Goal: Information Seeking & Learning: Compare options

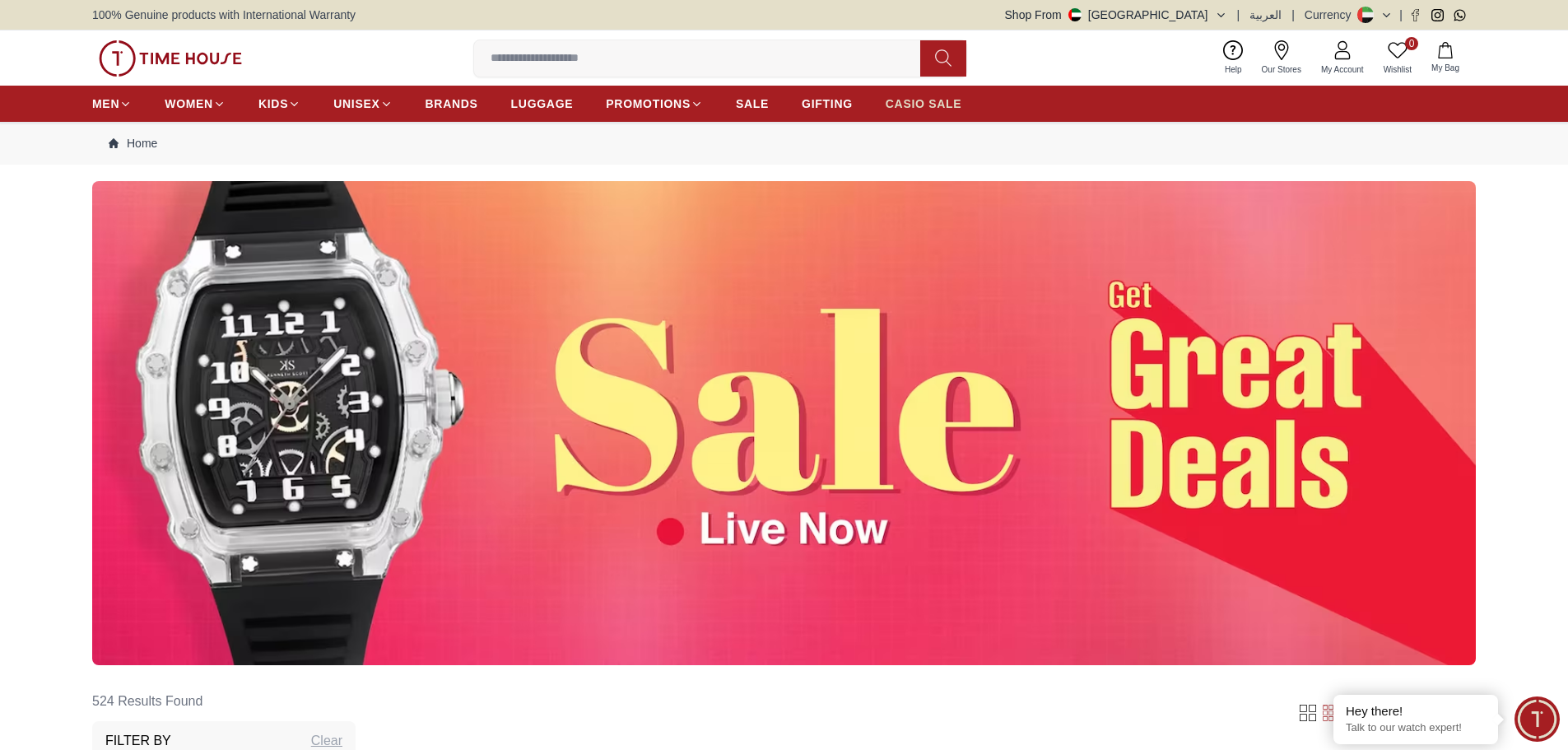
click at [921, 108] on span "CASIO SALE" at bounding box center [924, 103] width 76 height 16
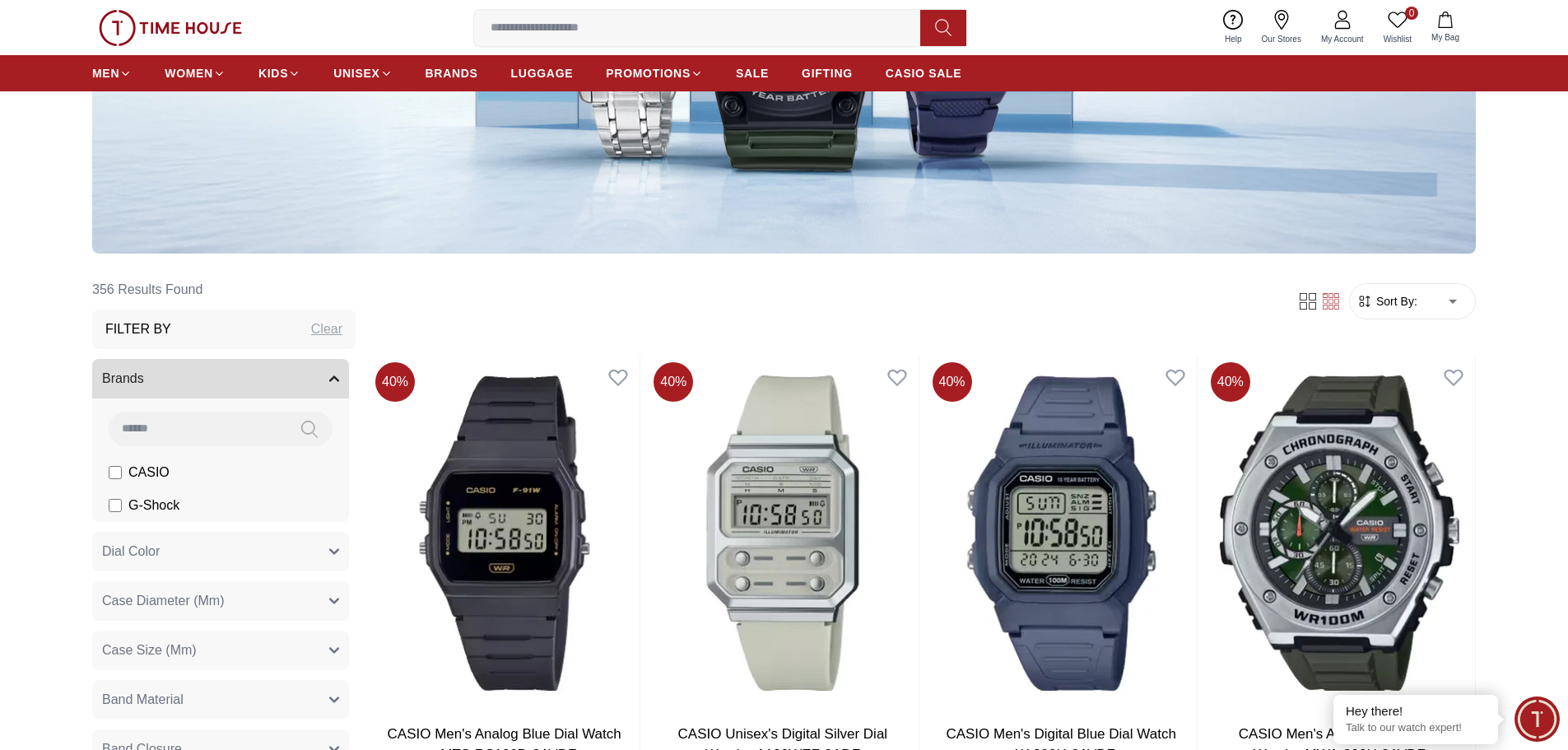
scroll to position [329, 0]
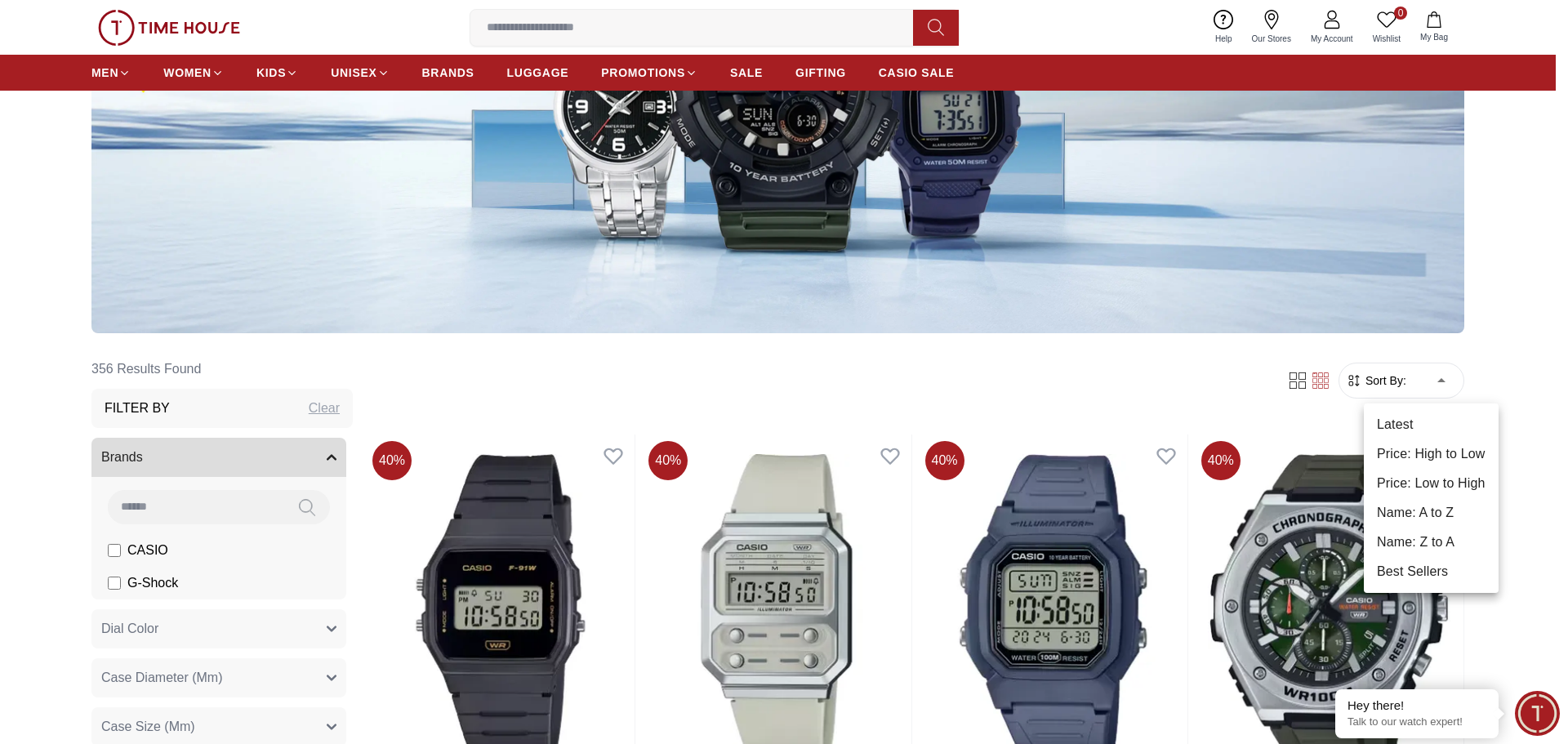
click at [1405, 489] on li "Price: Low to High" at bounding box center [1431, 483] width 135 height 29
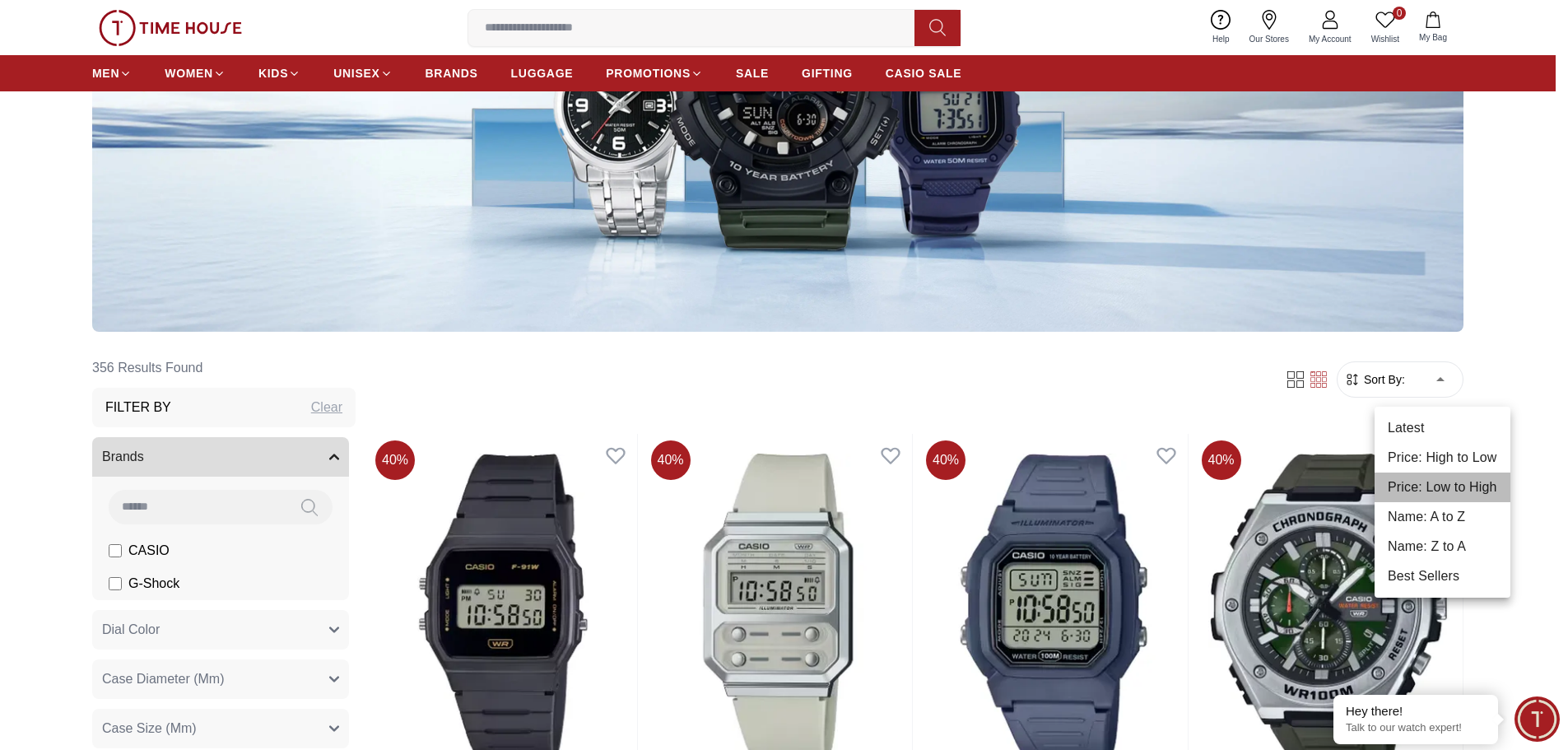
type input "*"
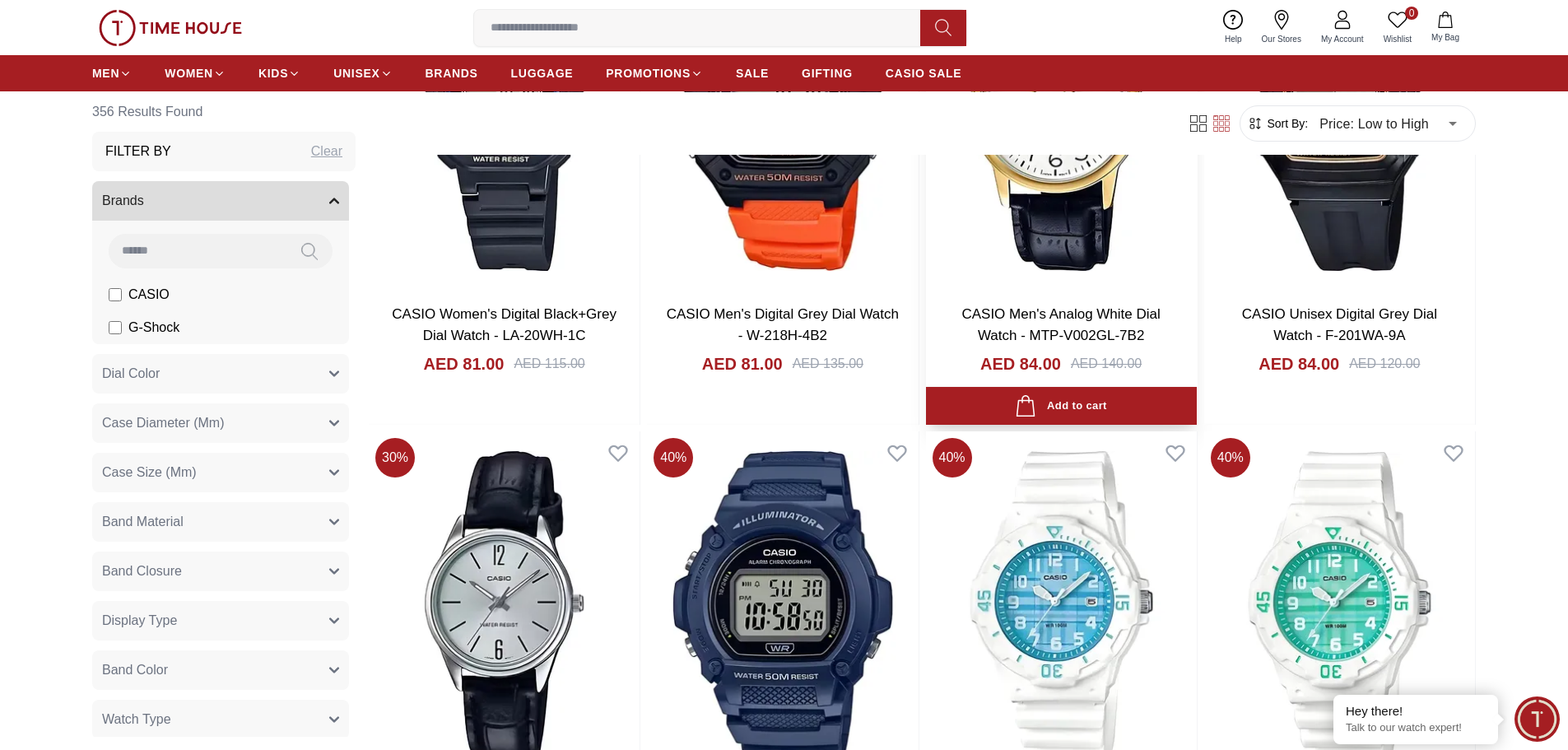
scroll to position [1564, 0]
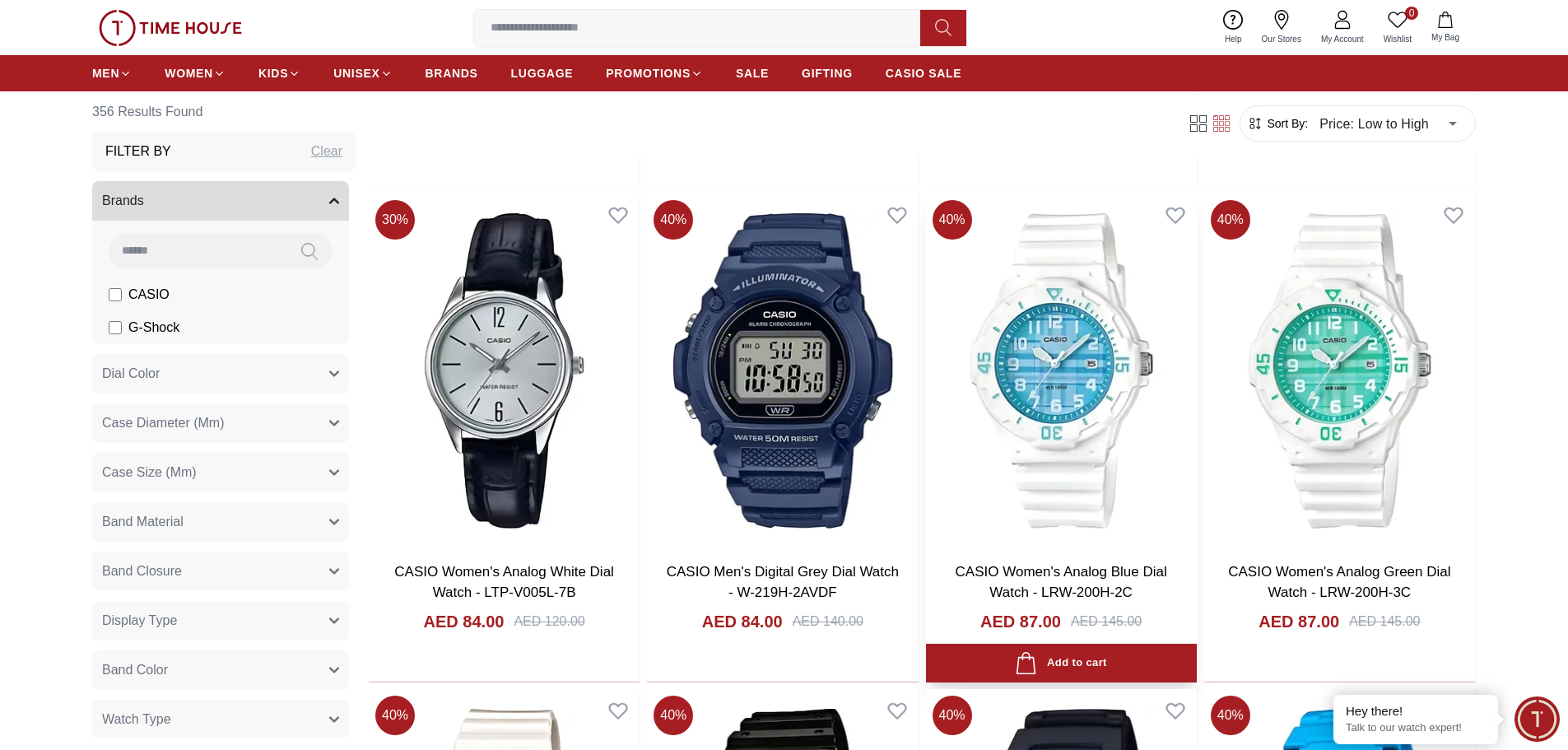
click at [1079, 435] on img at bounding box center [1061, 370] width 270 height 354
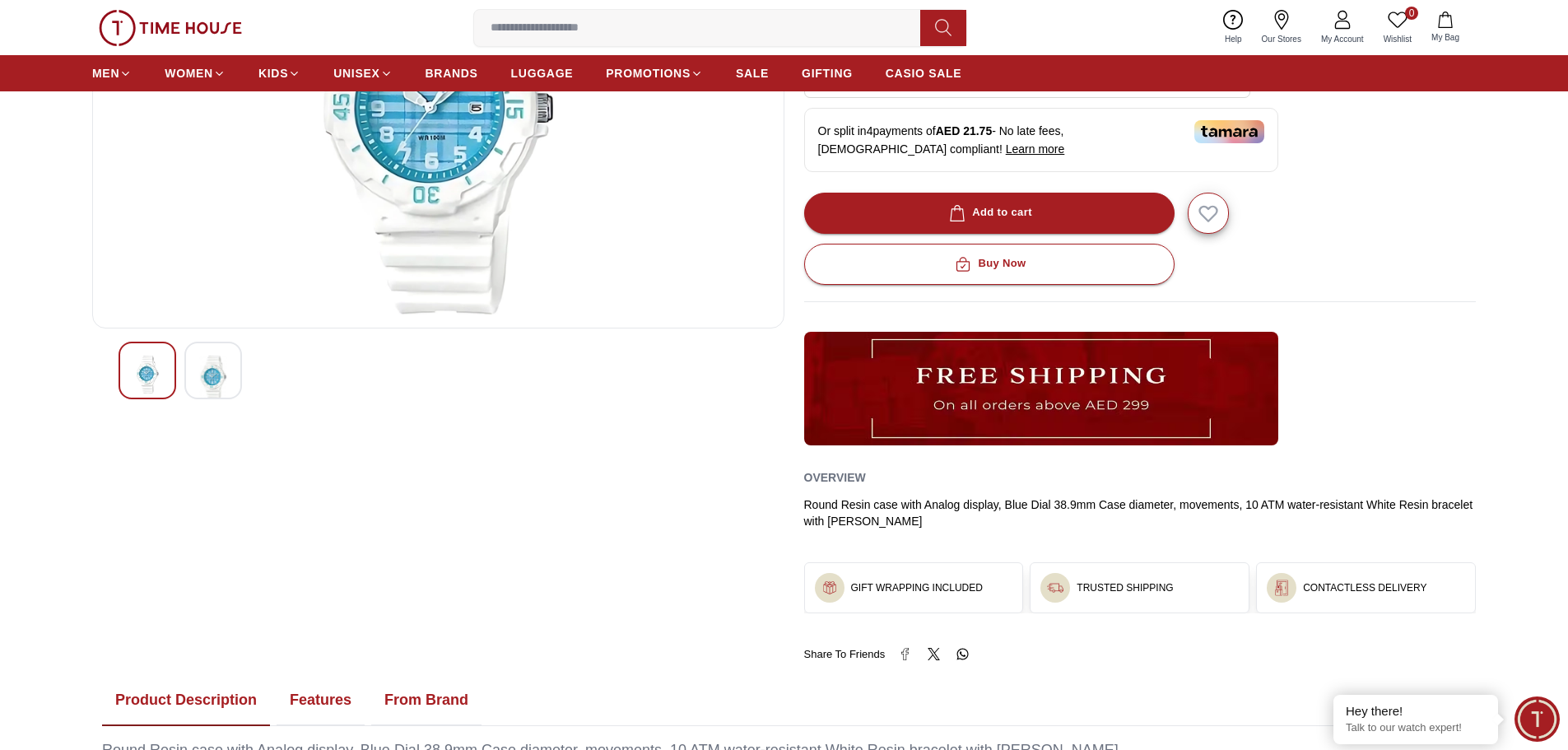
scroll to position [247, 0]
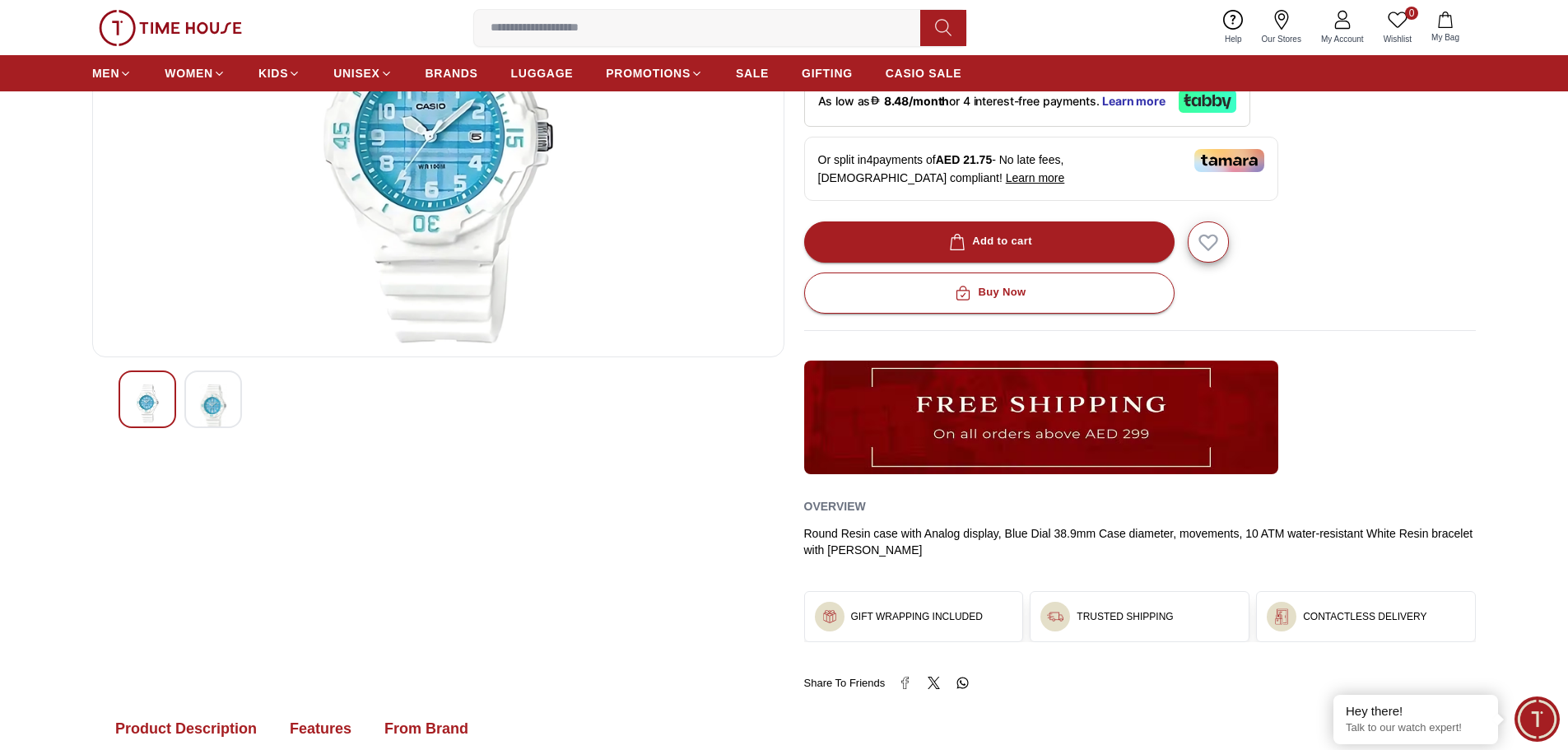
click at [242, 402] on div at bounding box center [439, 399] width 640 height 57
click at [179, 407] on div at bounding box center [439, 399] width 640 height 57
click at [197, 400] on div at bounding box center [213, 399] width 57 height 57
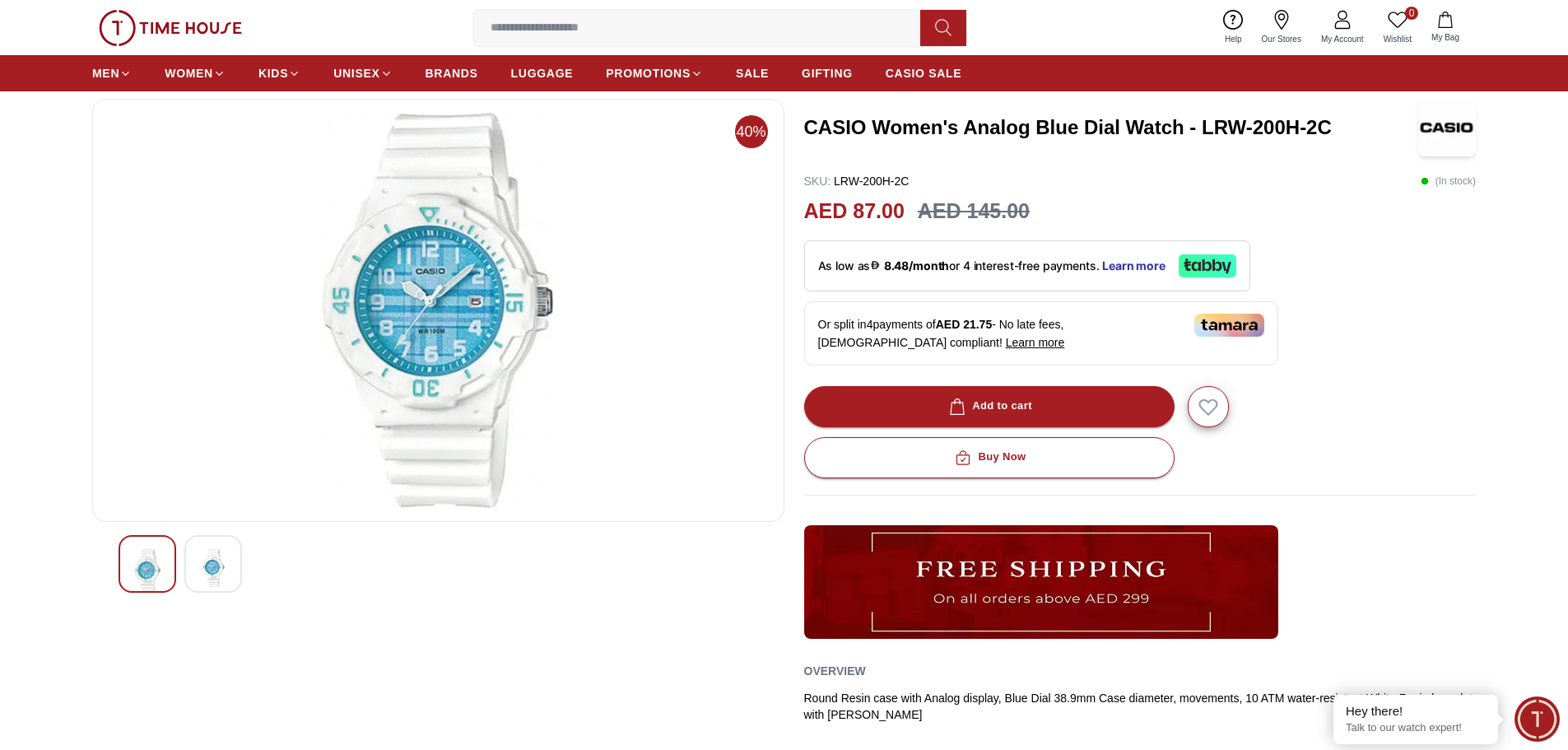
scroll to position [0, 0]
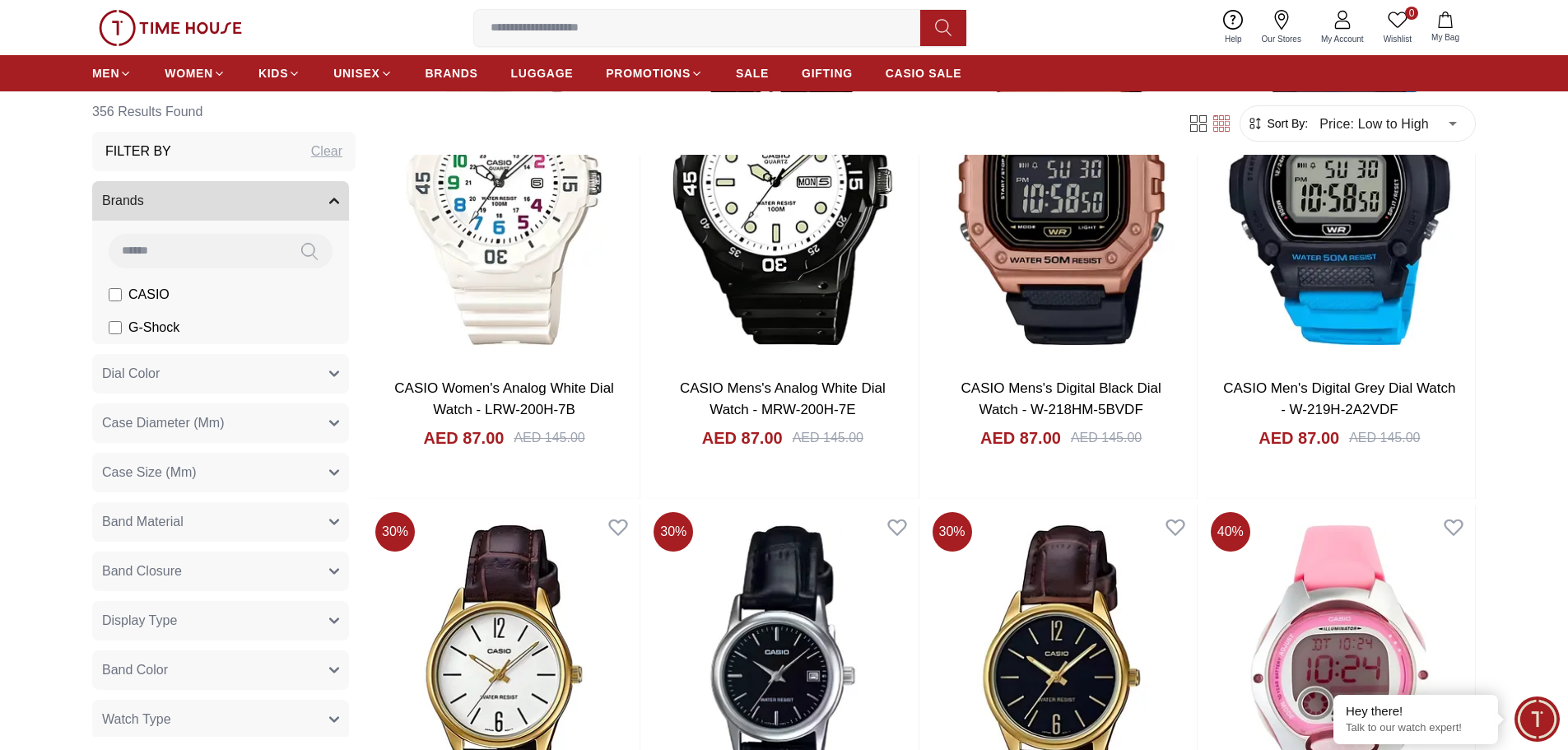
scroll to position [2470, 0]
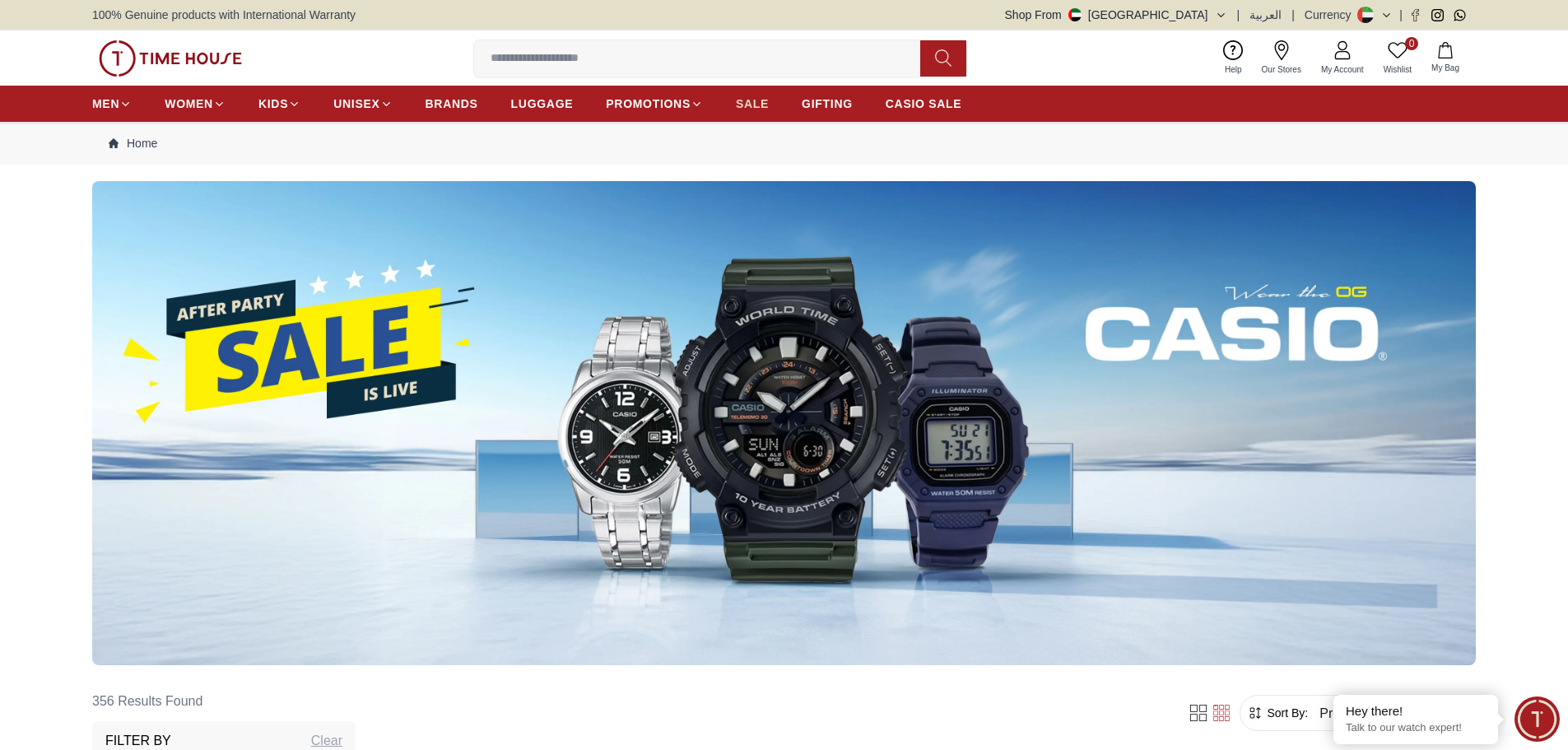
click at [749, 113] on link "SALE" at bounding box center [752, 104] width 33 height 29
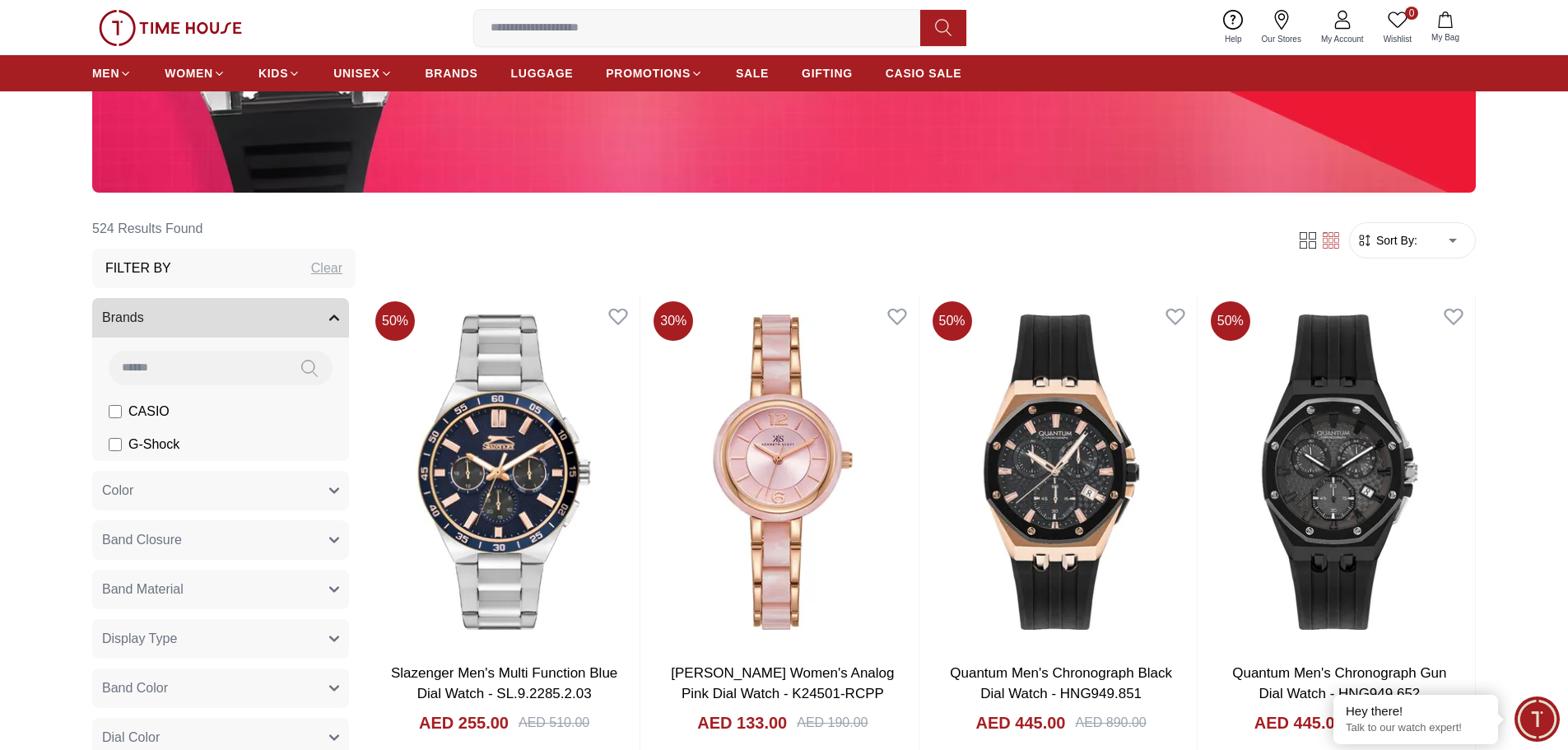
scroll to position [494, 0]
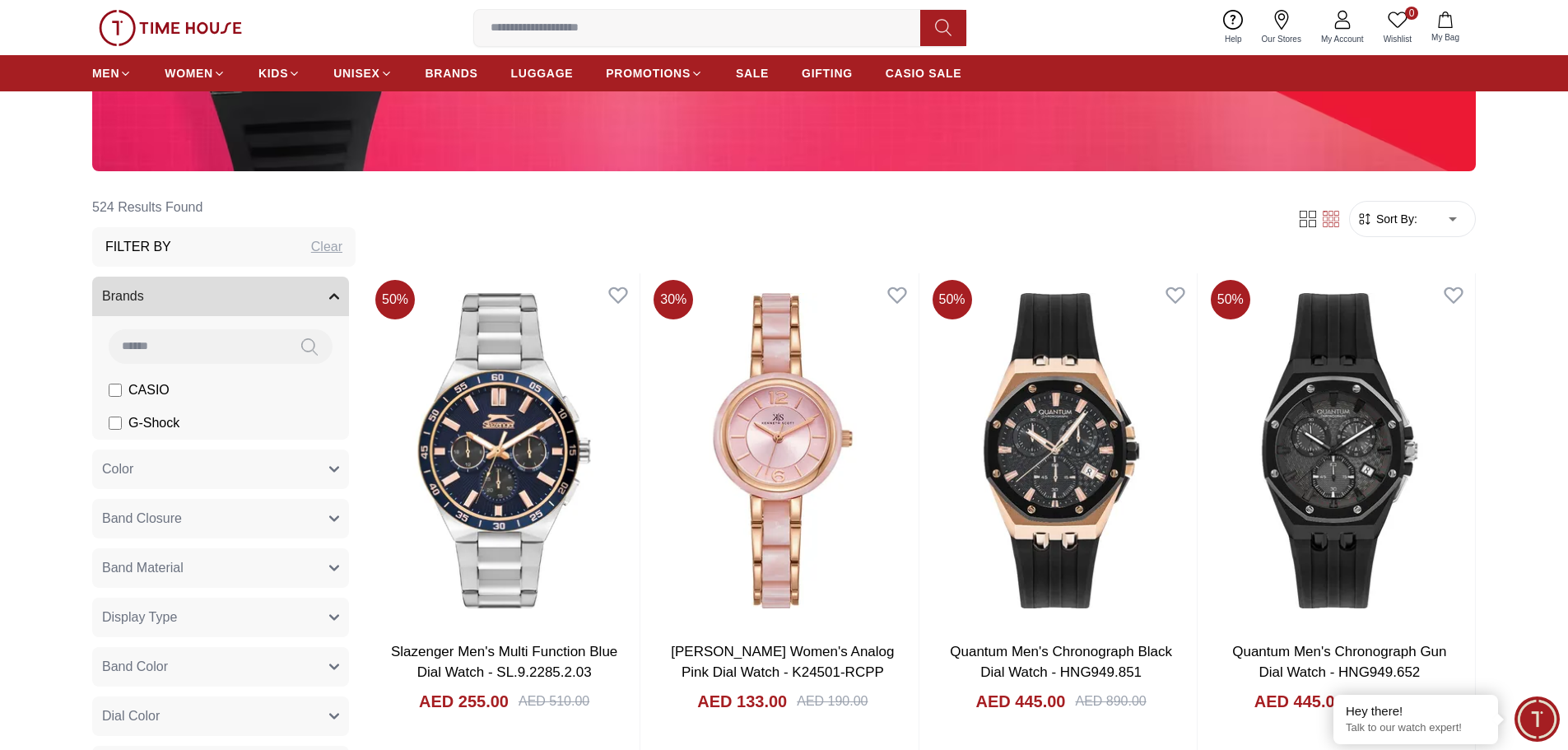
click at [1396, 220] on span "Sort By:" at bounding box center [1395, 218] width 44 height 16
click at [1472, 221] on form "Sort By: ​ ****** ​" at bounding box center [1412, 219] width 127 height 36
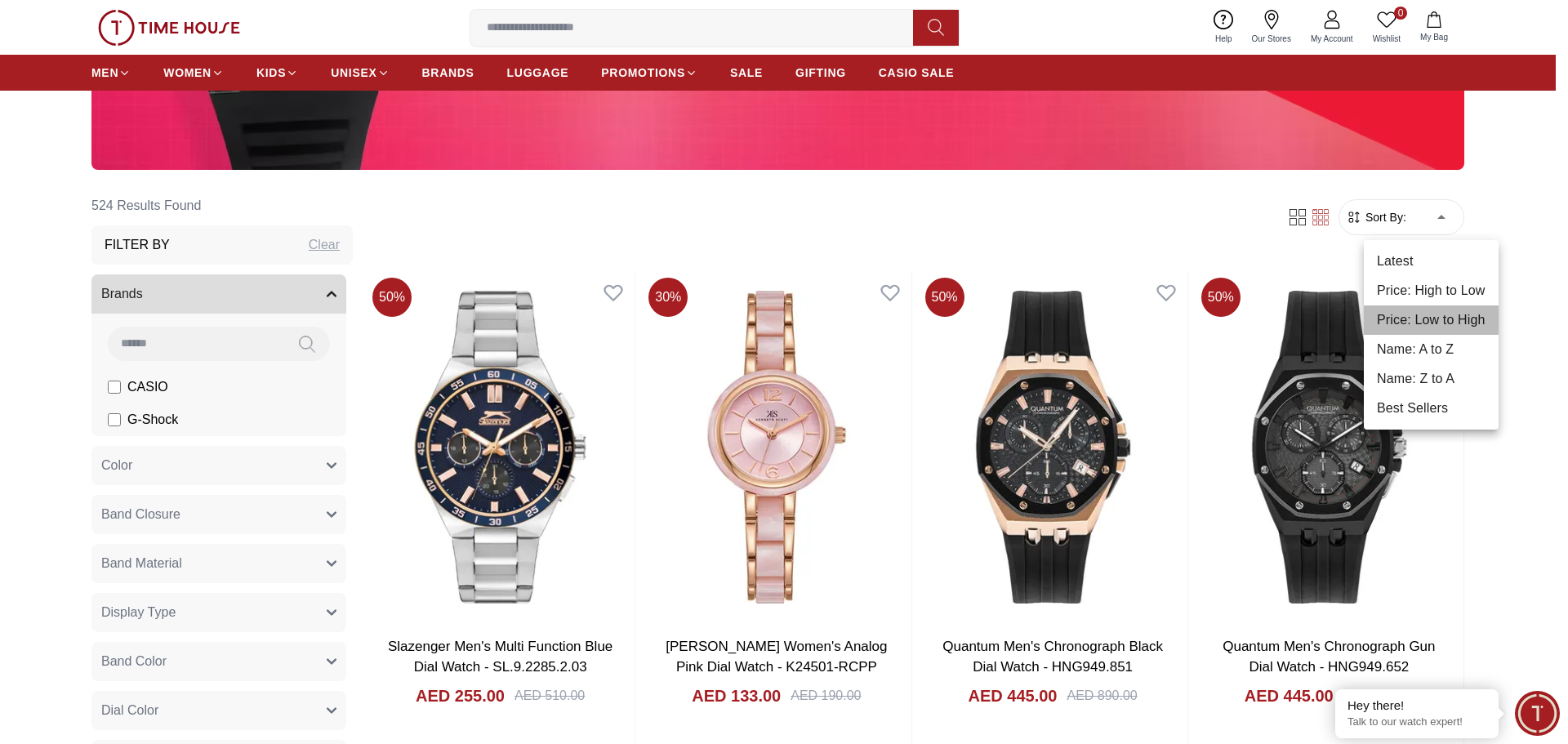
click at [1417, 317] on li "Price: Low to High" at bounding box center [1431, 320] width 135 height 29
type input "*"
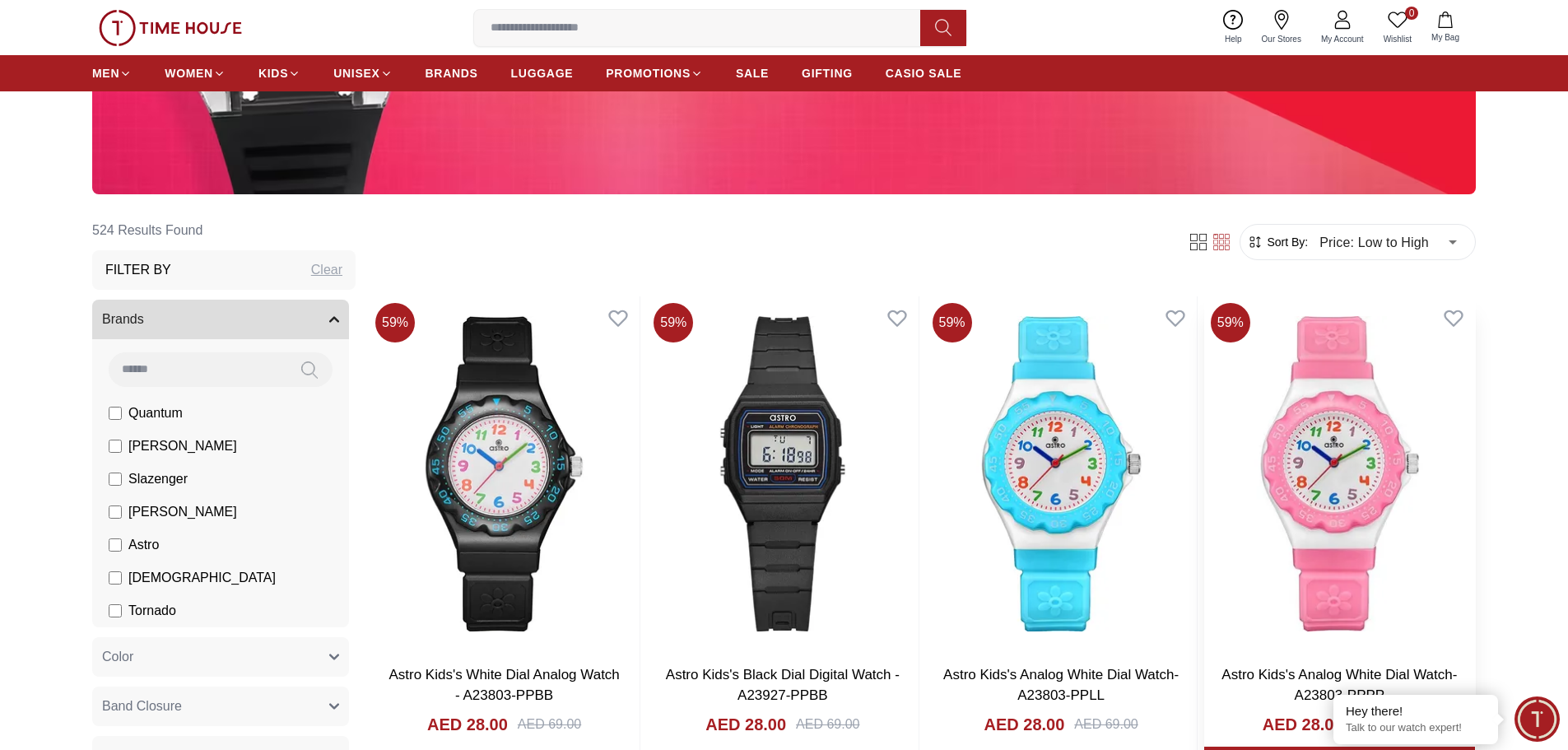
scroll to position [494, 0]
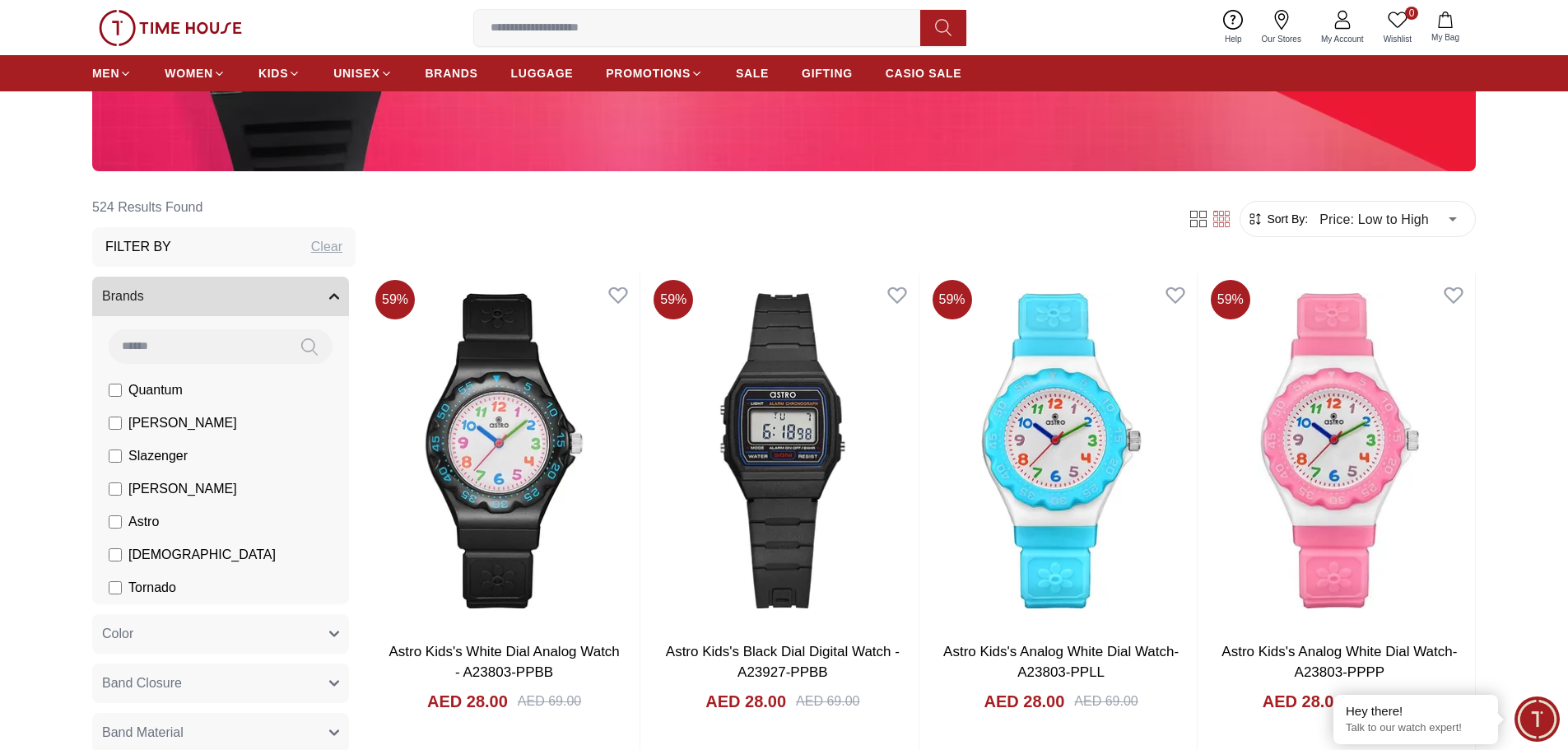
click at [1223, 223] on icon at bounding box center [1222, 225] width 5 height 5
click at [1194, 218] on icon at bounding box center [1194, 214] width 8 height 8
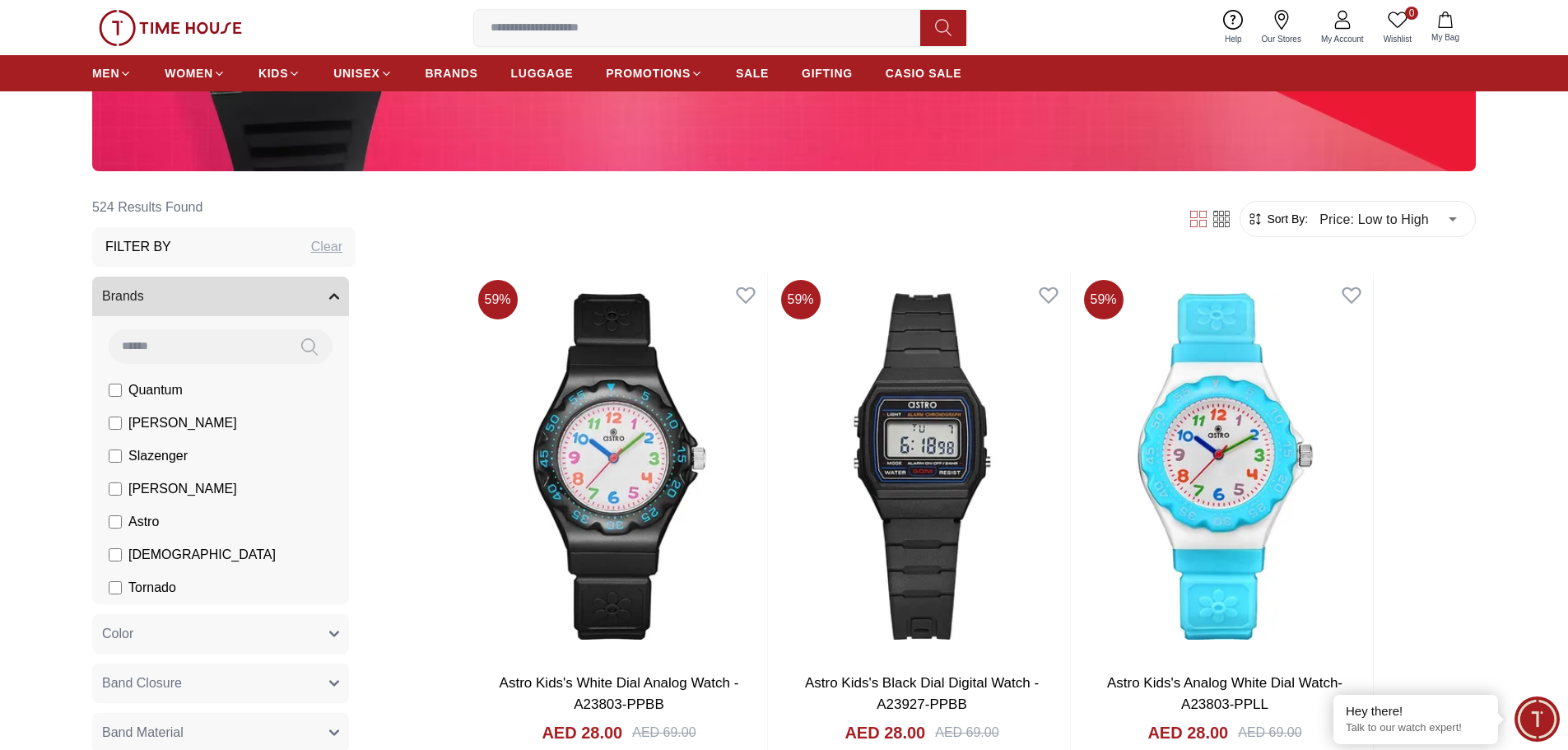
click at [1223, 222] on icon at bounding box center [1221, 218] width 16 height 16
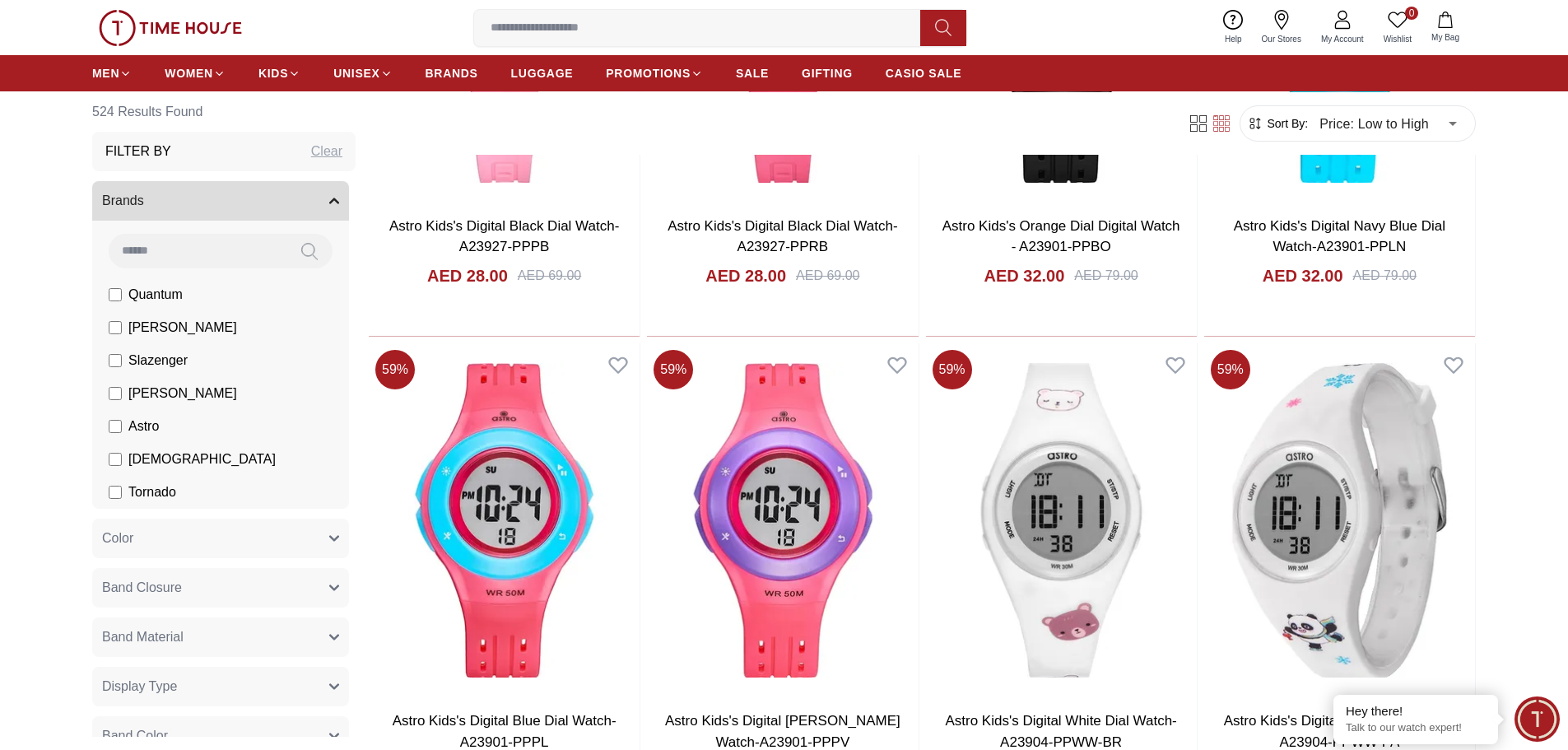
scroll to position [2058, 0]
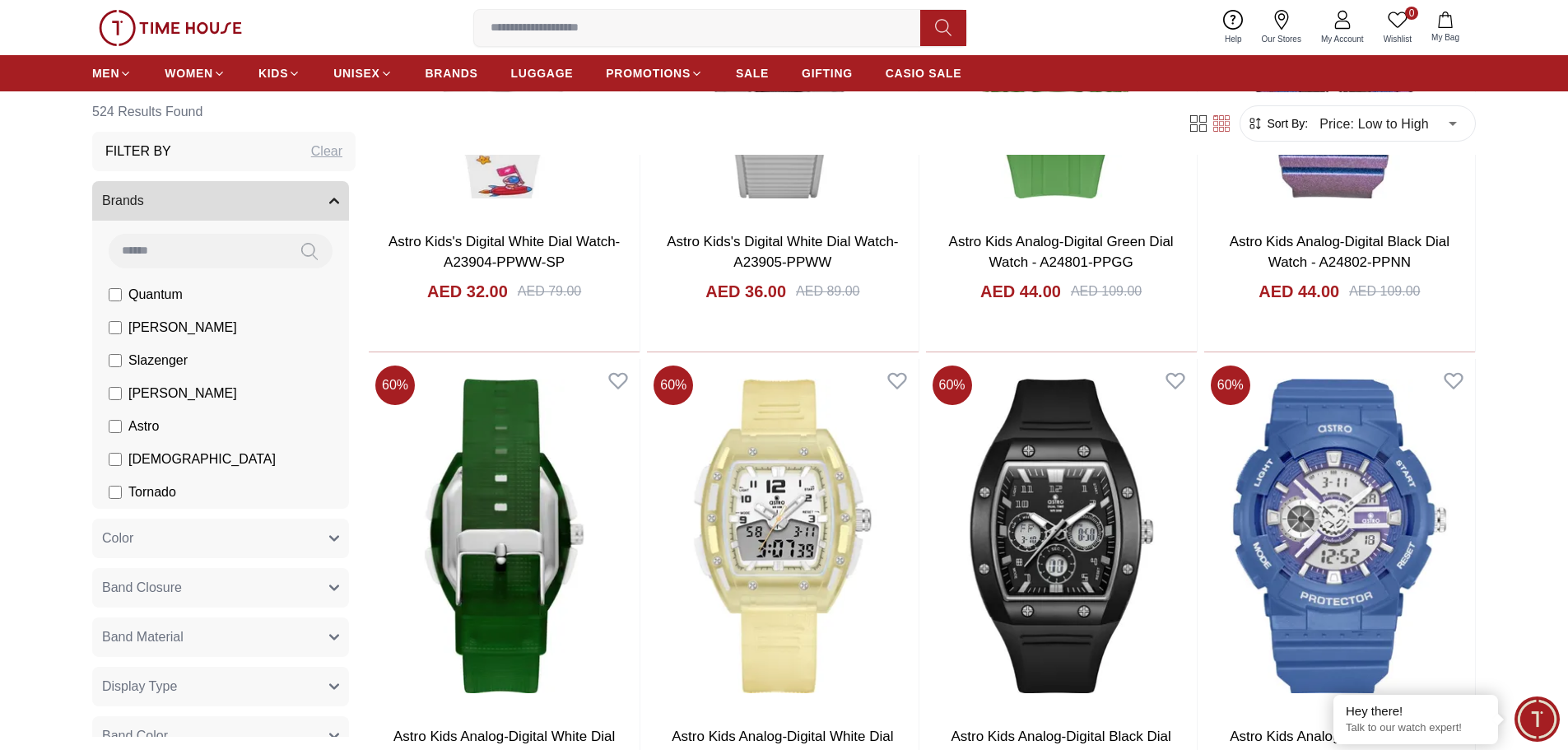
scroll to position [3046, 0]
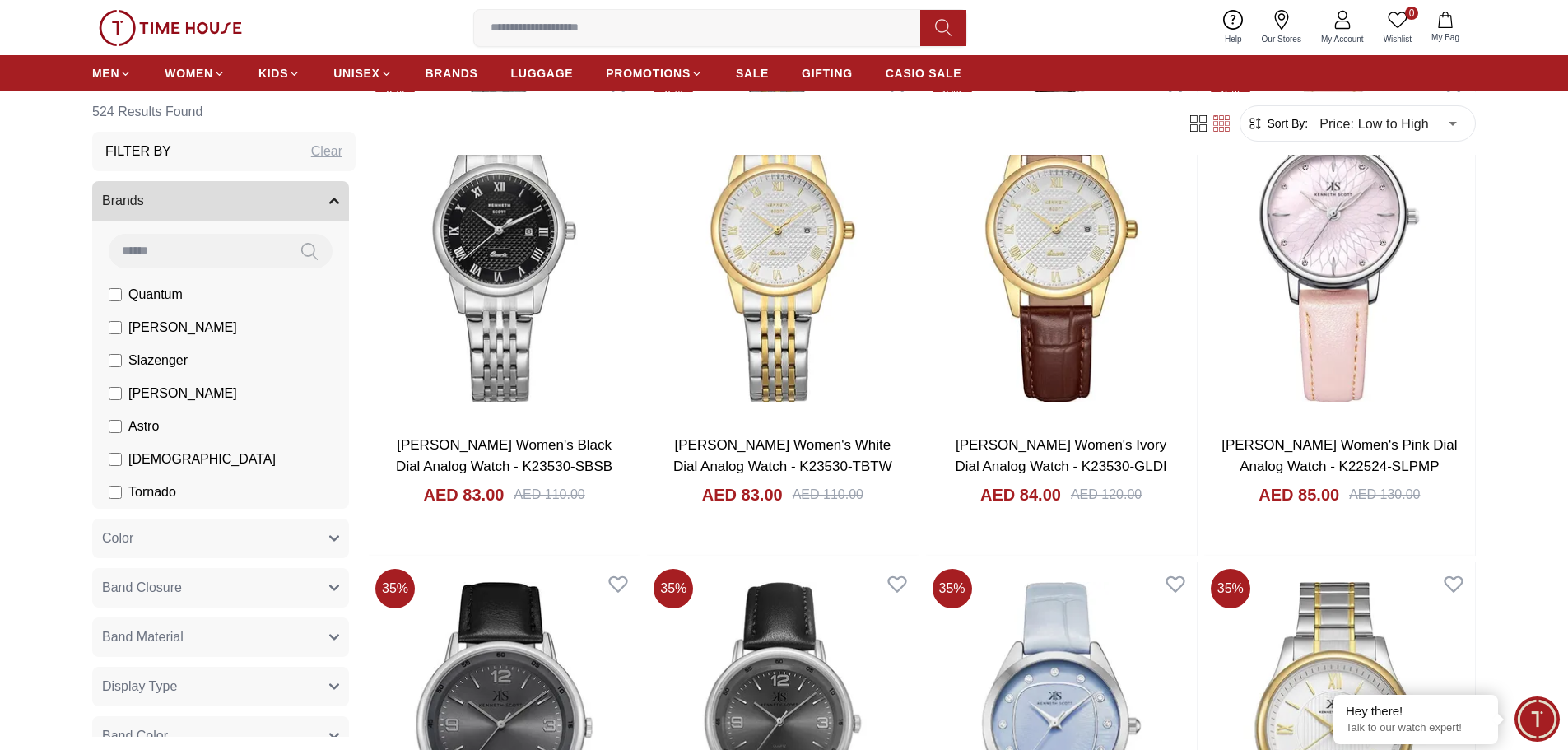
scroll to position [5632, 0]
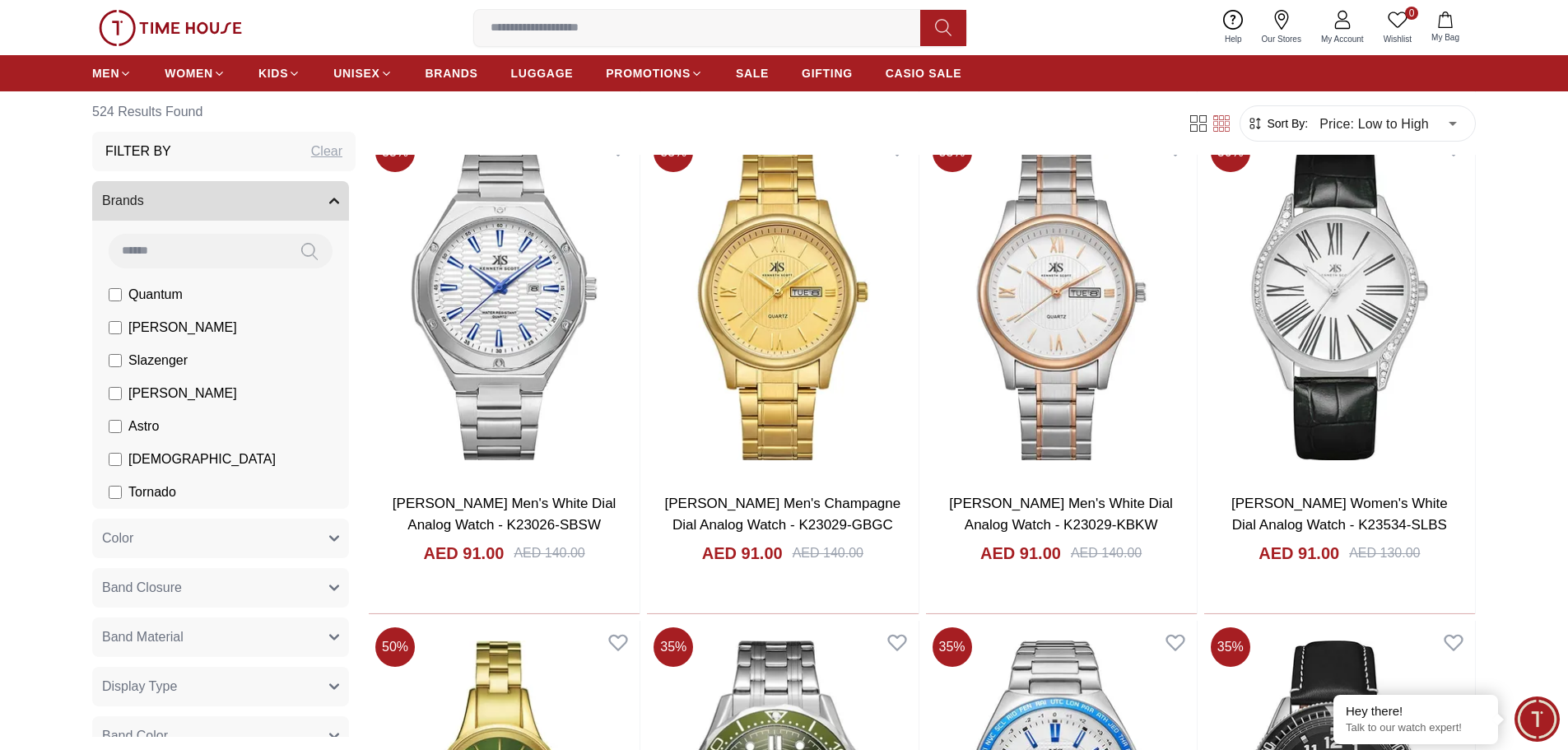
scroll to position [7618, 0]
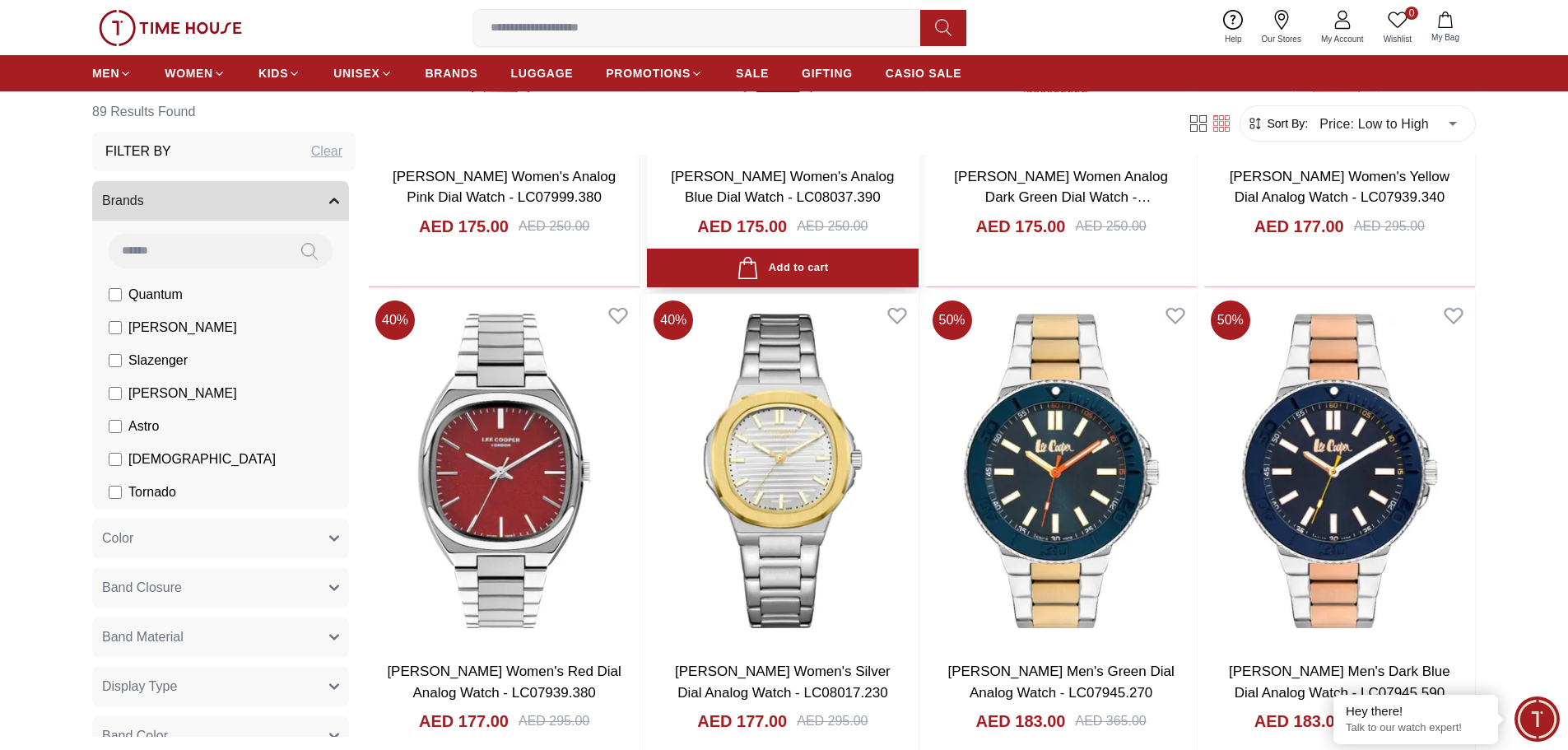
scroll to position [2058, 0]
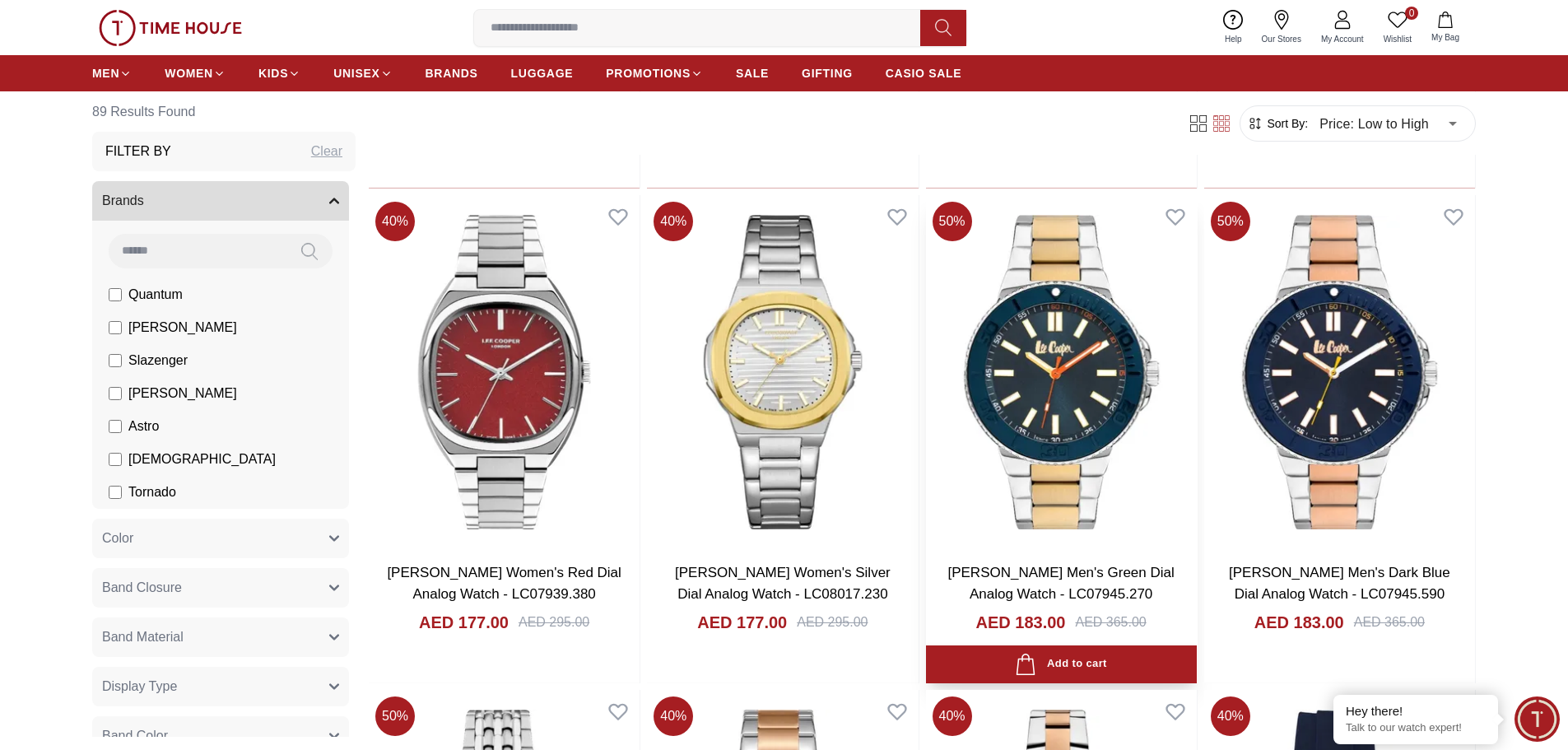
click at [1064, 401] on img at bounding box center [1061, 372] width 270 height 354
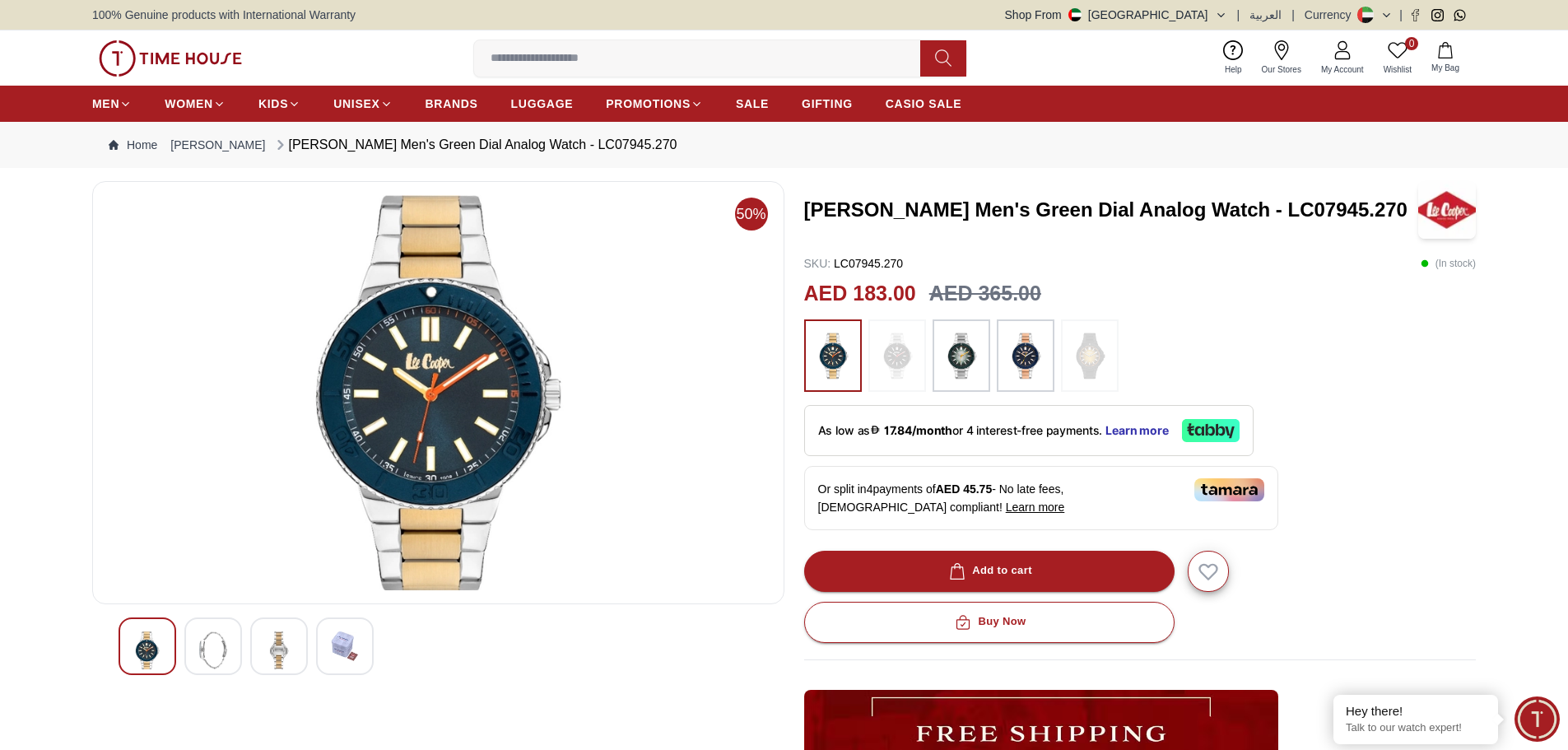
click at [212, 662] on img at bounding box center [213, 650] width 29 height 38
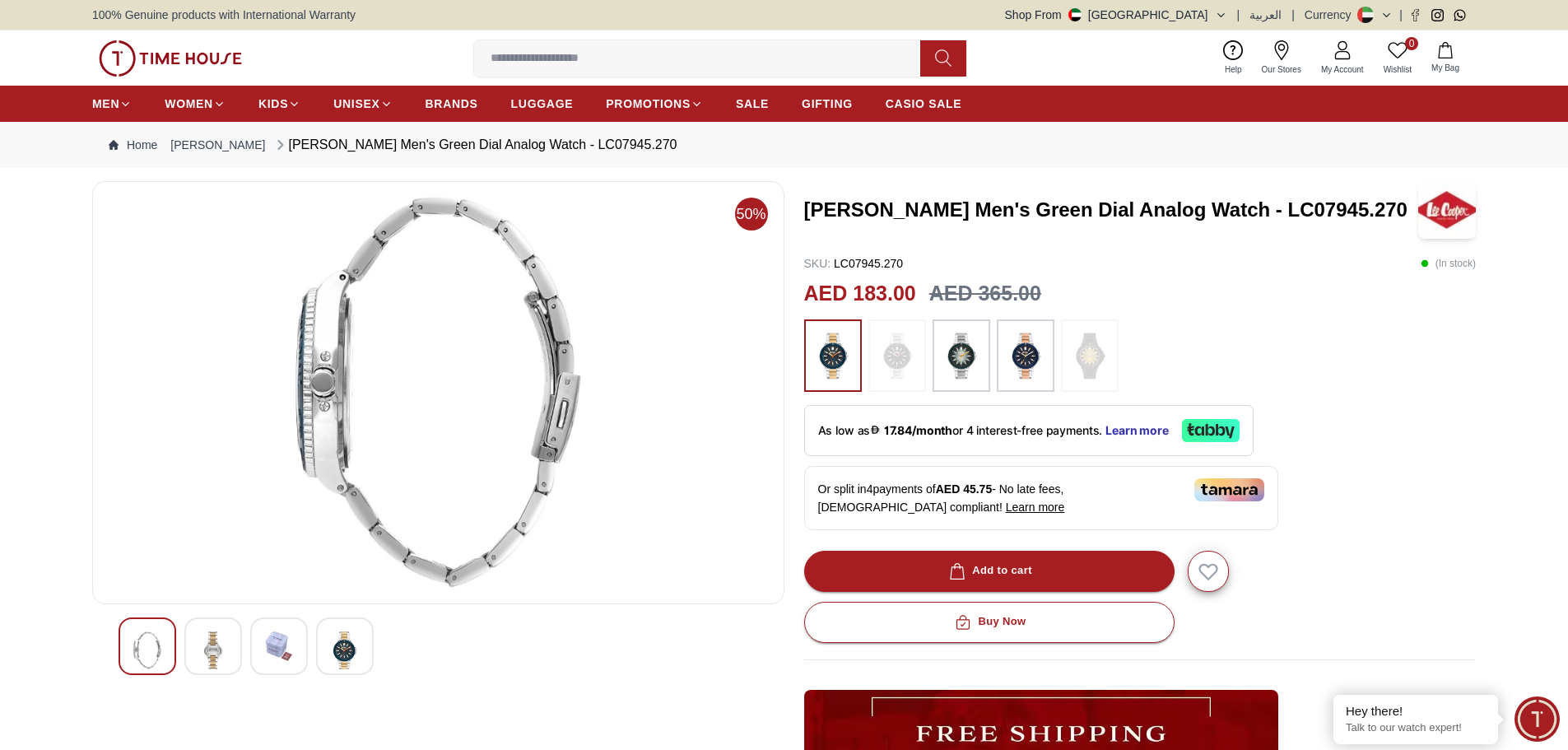
click at [270, 639] on img at bounding box center [279, 646] width 29 height 29
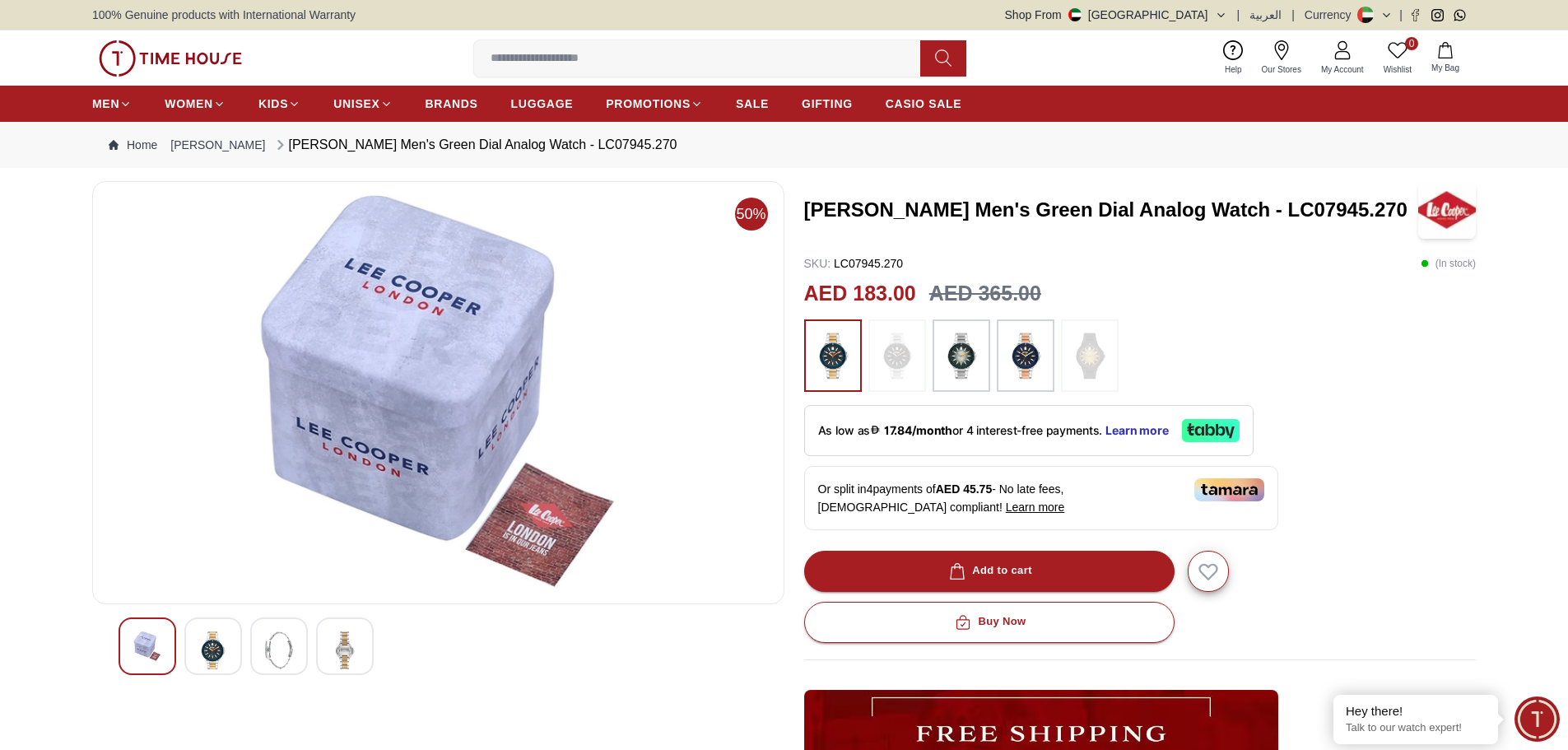
click at [334, 635] on img at bounding box center [345, 650] width 29 height 38
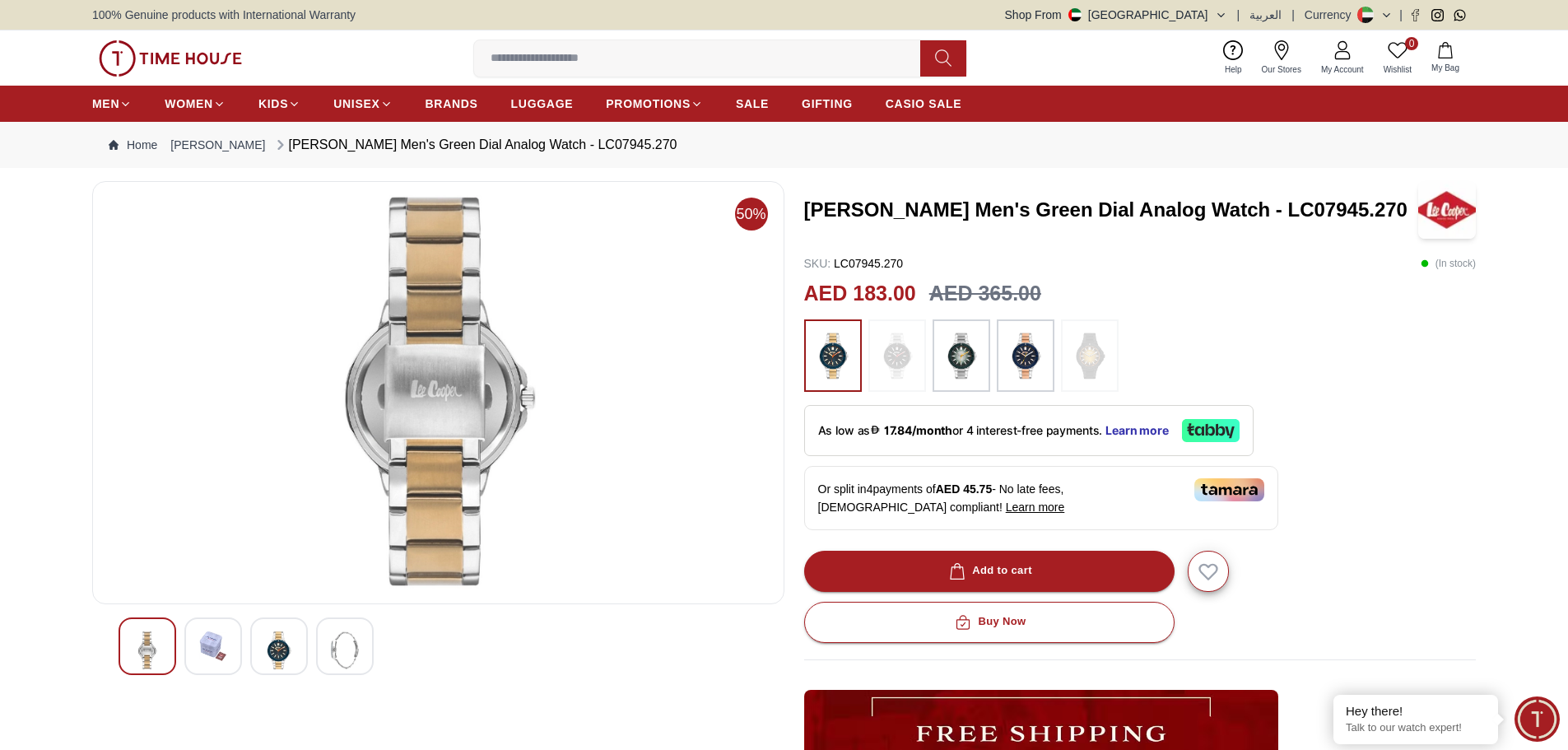
click at [155, 662] on img at bounding box center [147, 650] width 29 height 38
click at [153, 645] on img at bounding box center [147, 650] width 29 height 38
click at [286, 628] on div at bounding box center [279, 646] width 57 height 57
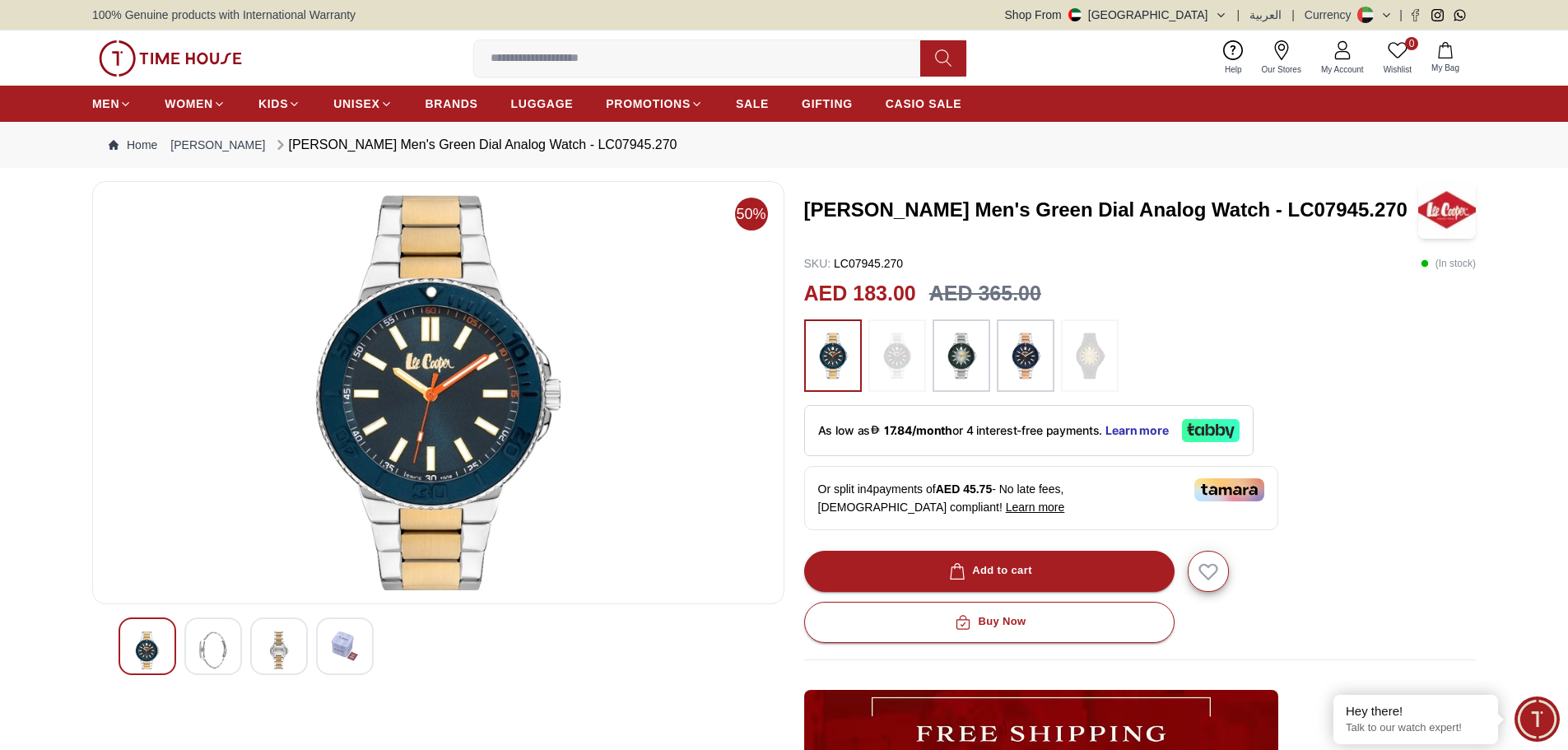
click at [1012, 360] on img at bounding box center [1025, 355] width 41 height 56
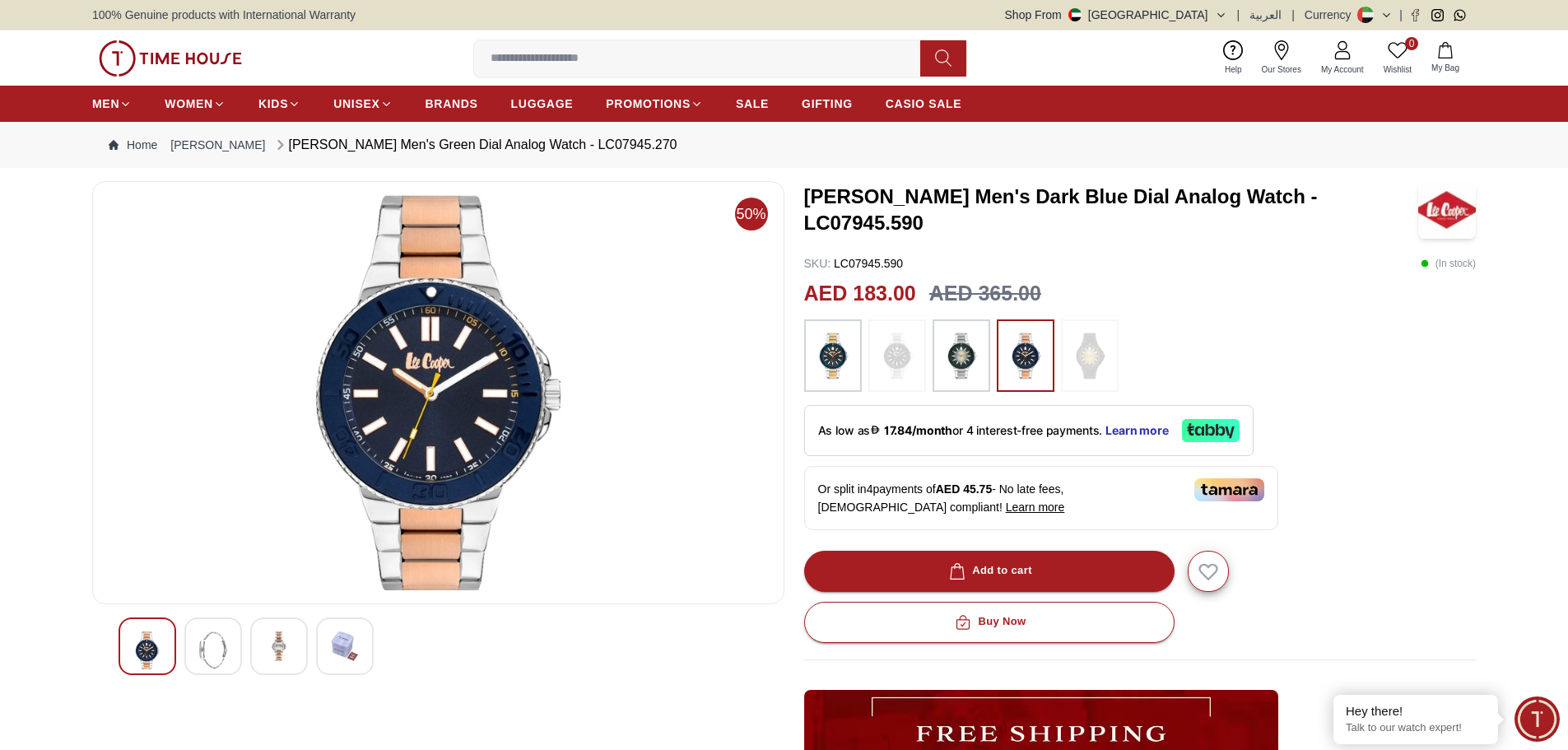
click at [965, 361] on img at bounding box center [960, 355] width 41 height 56
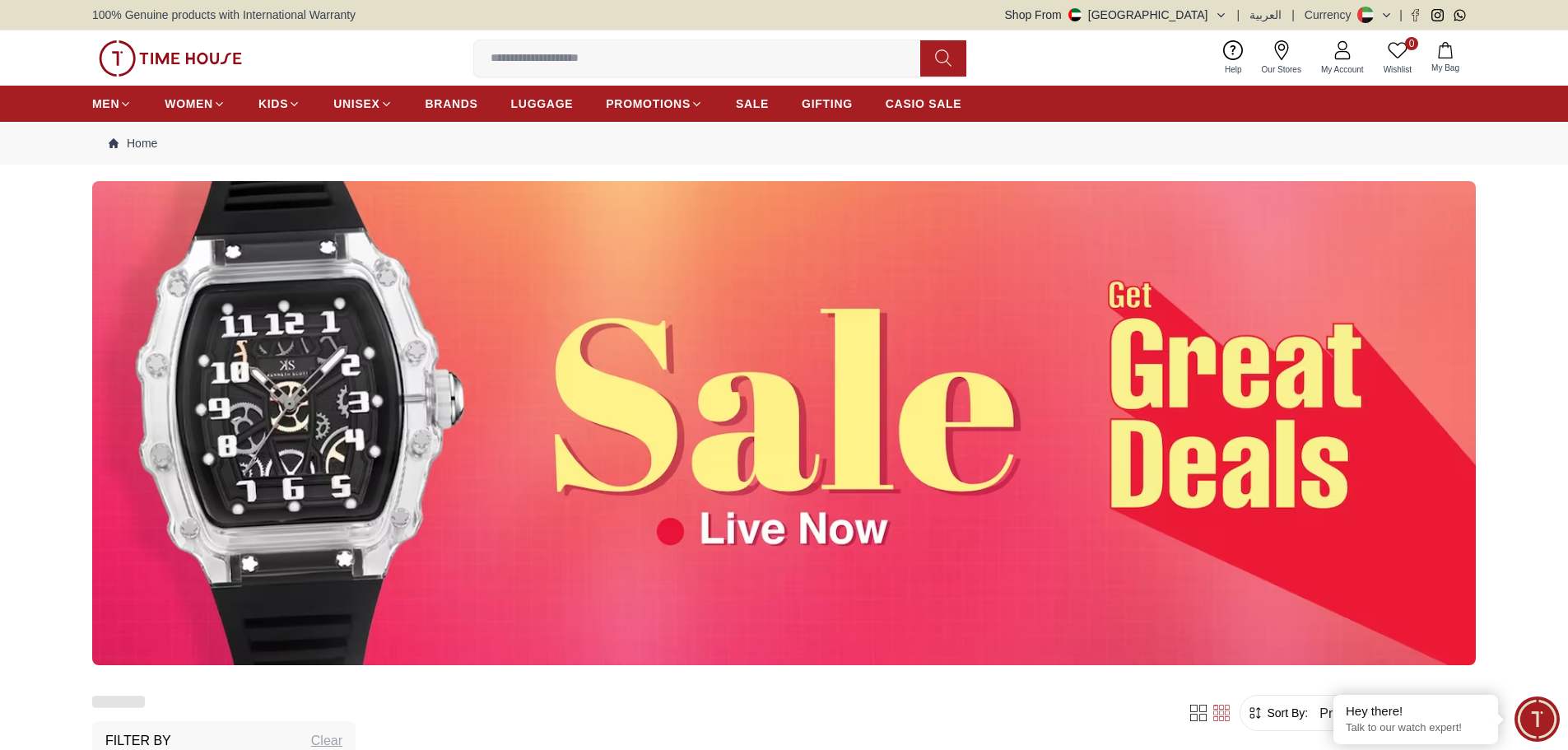
scroll to position [2058, 0]
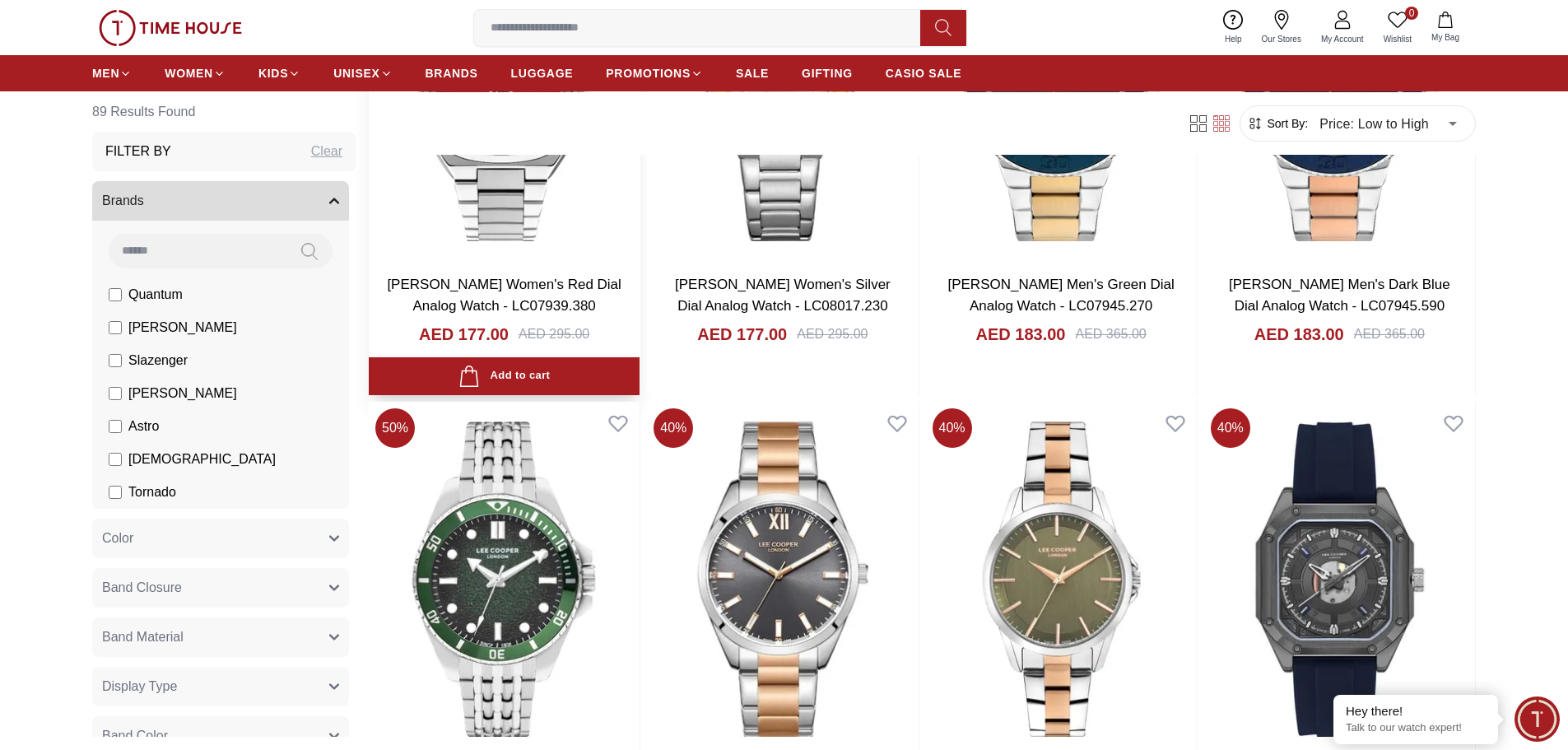
scroll to position [2388, 0]
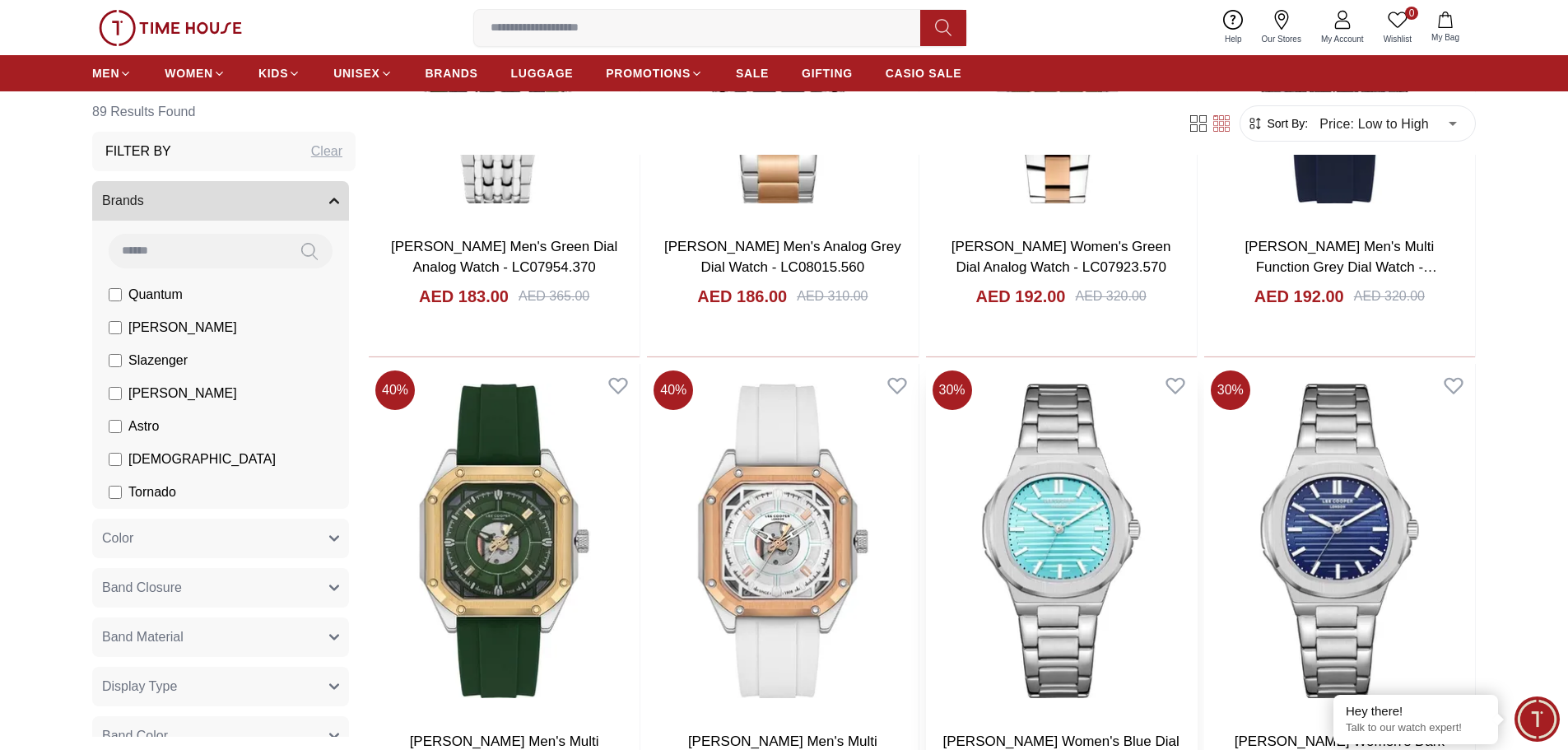
scroll to position [2882, 0]
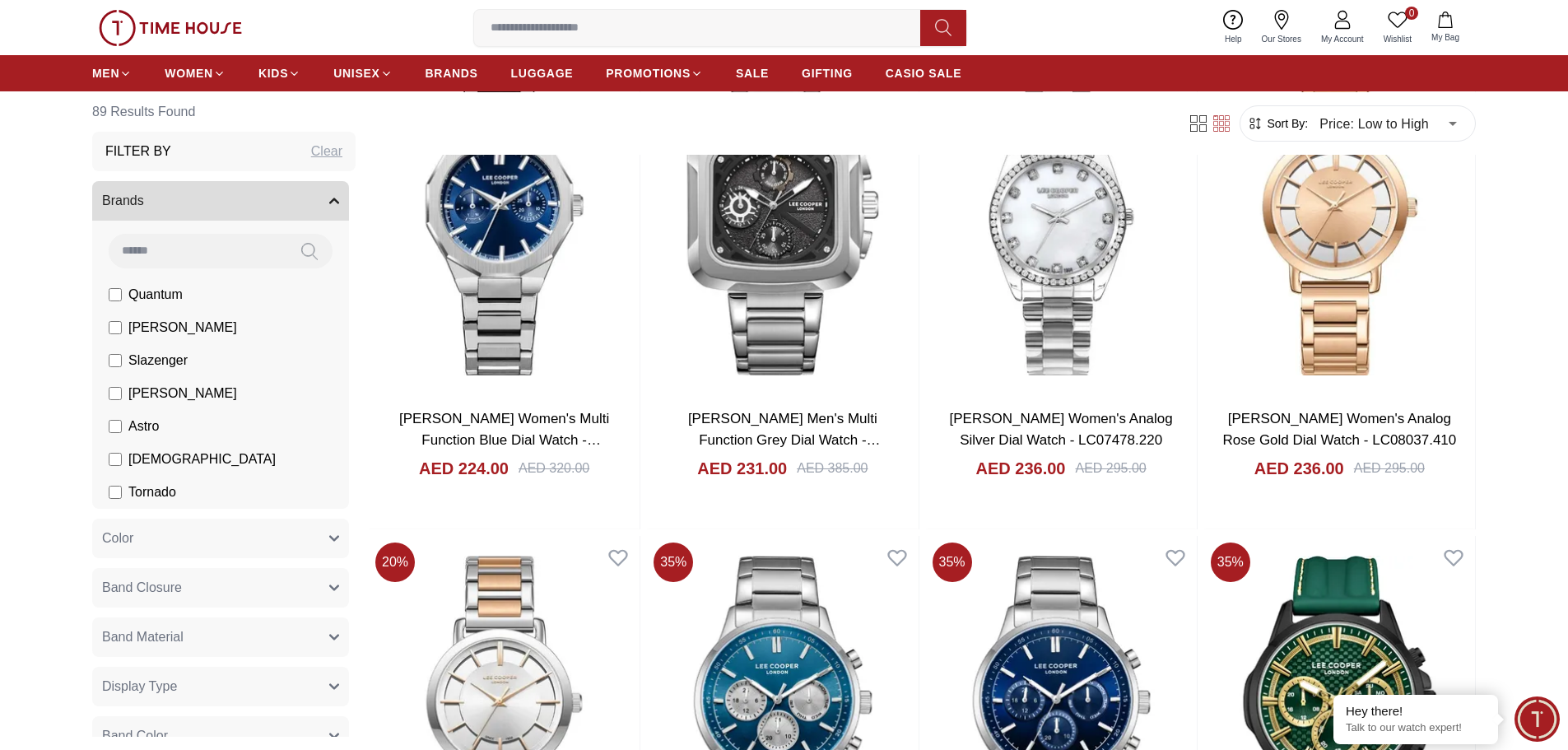
scroll to position [6752, 0]
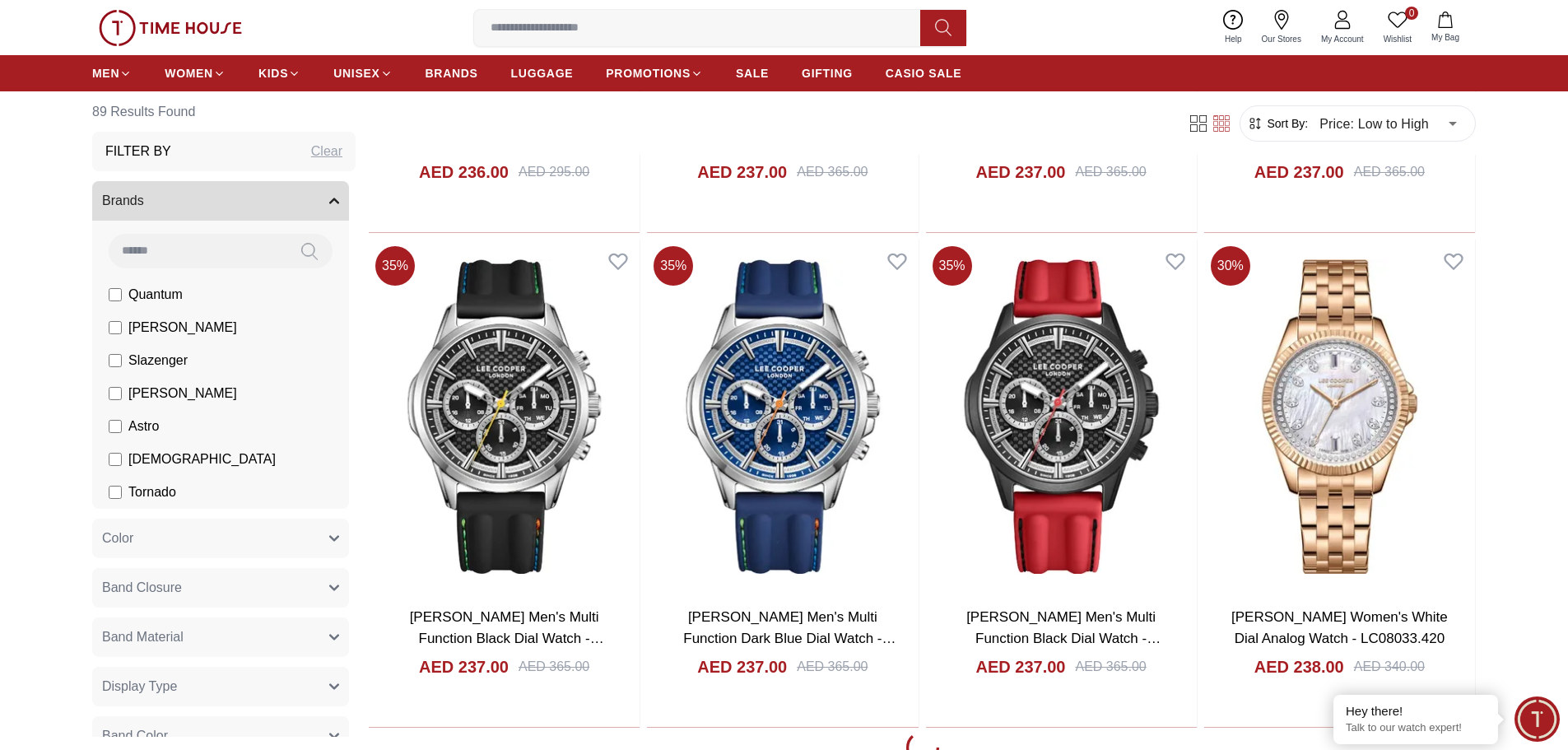
scroll to position [7492, 0]
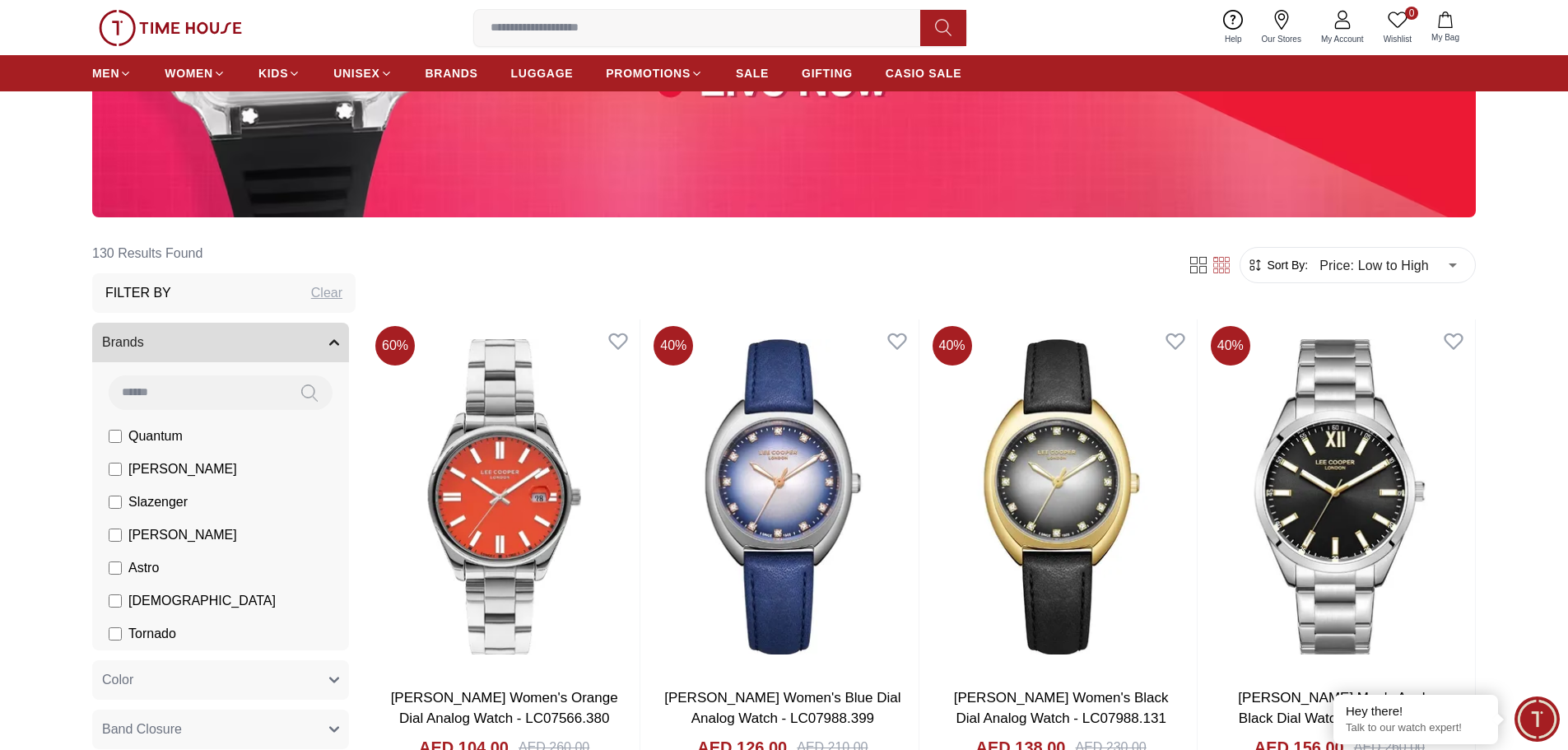
scroll to position [494, 0]
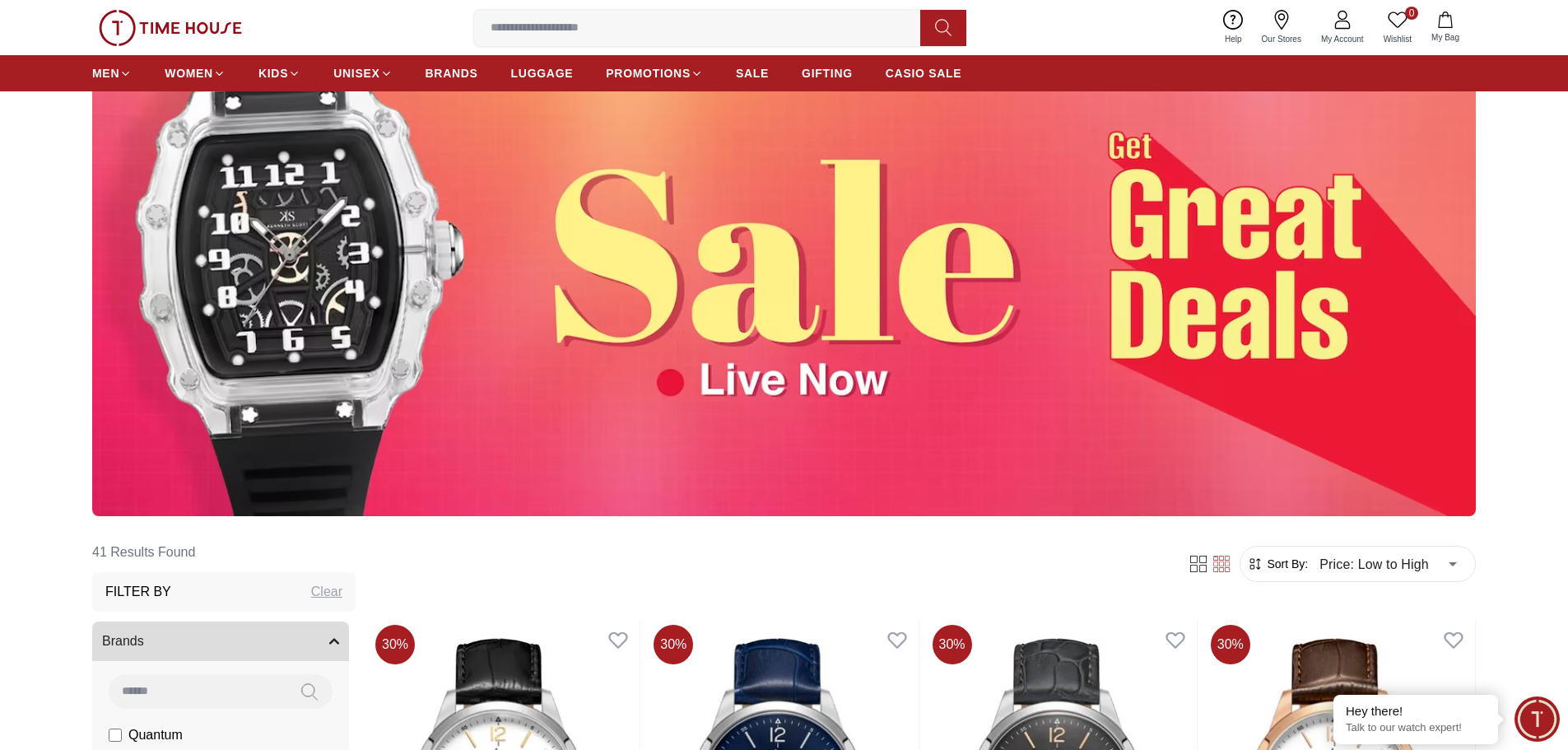
scroll to position [577, 0]
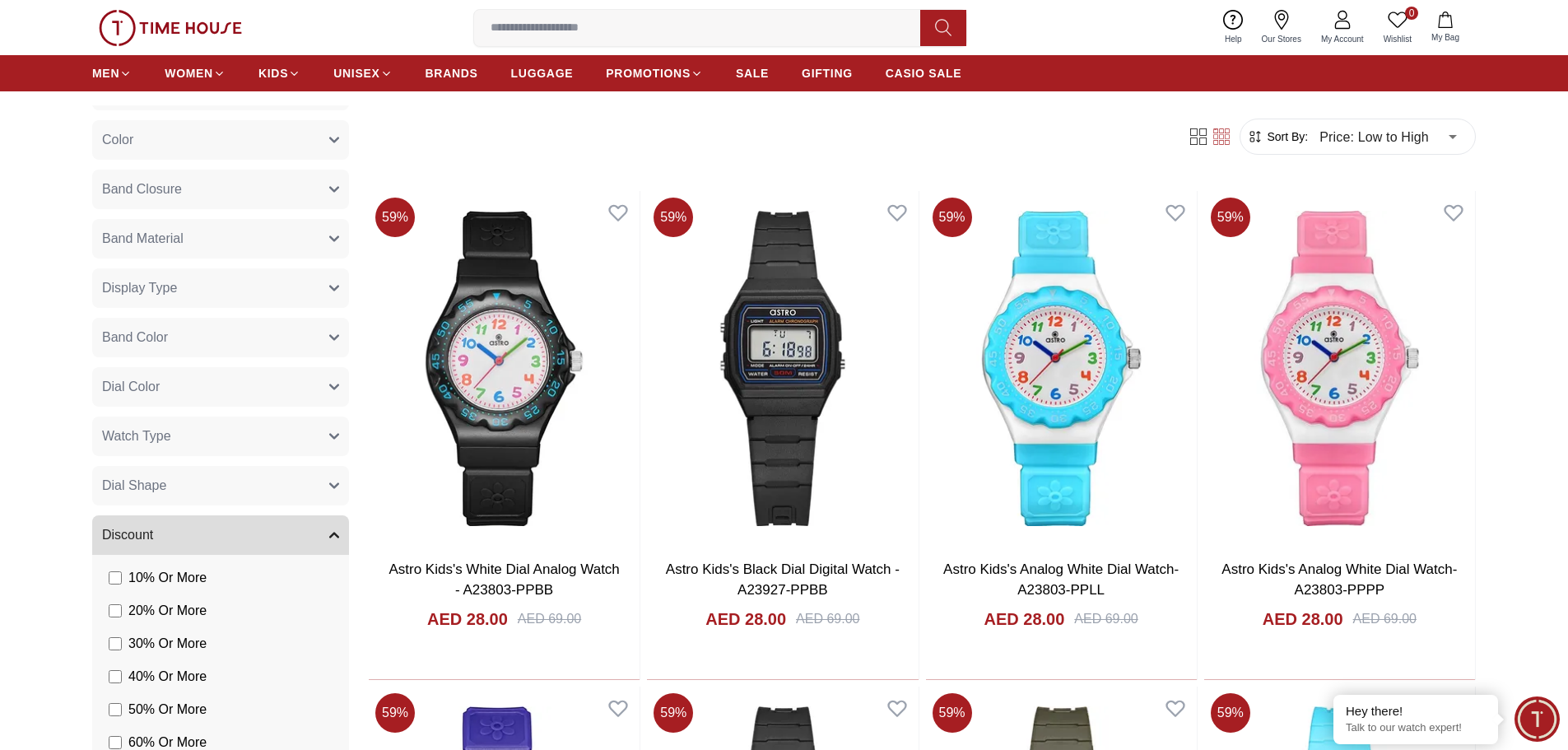
scroll to position [570, 0]
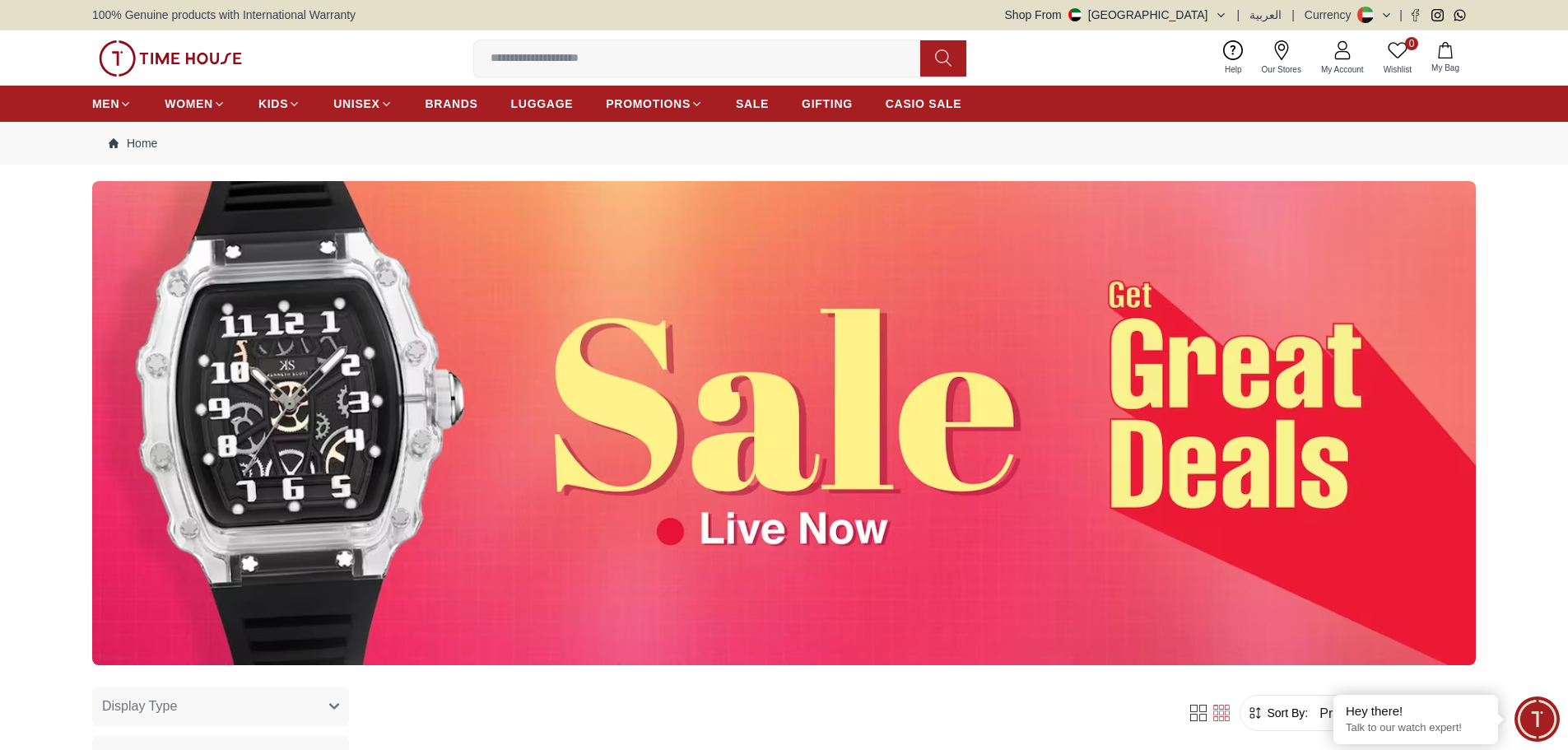
scroll to position [405, 0]
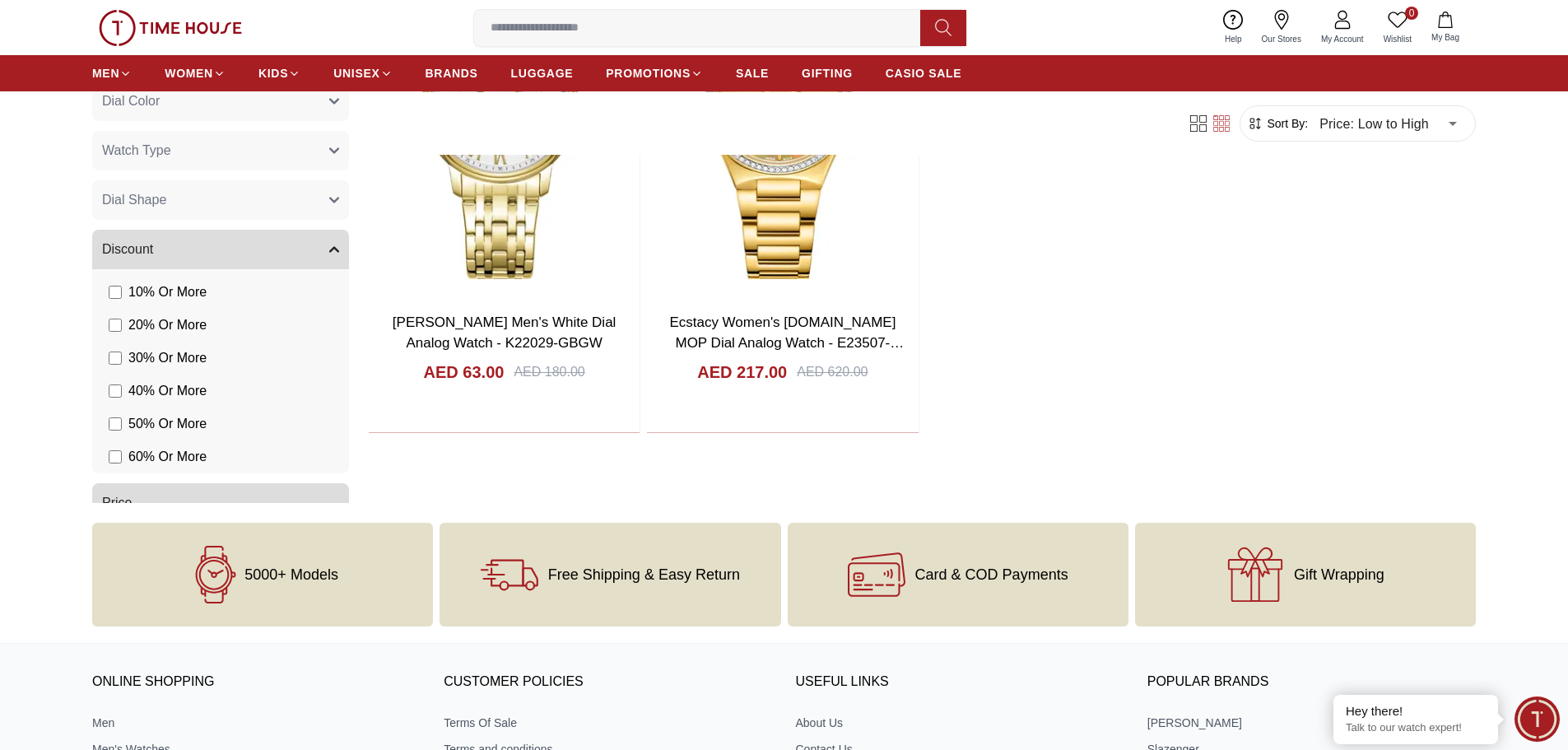
scroll to position [323, 0]
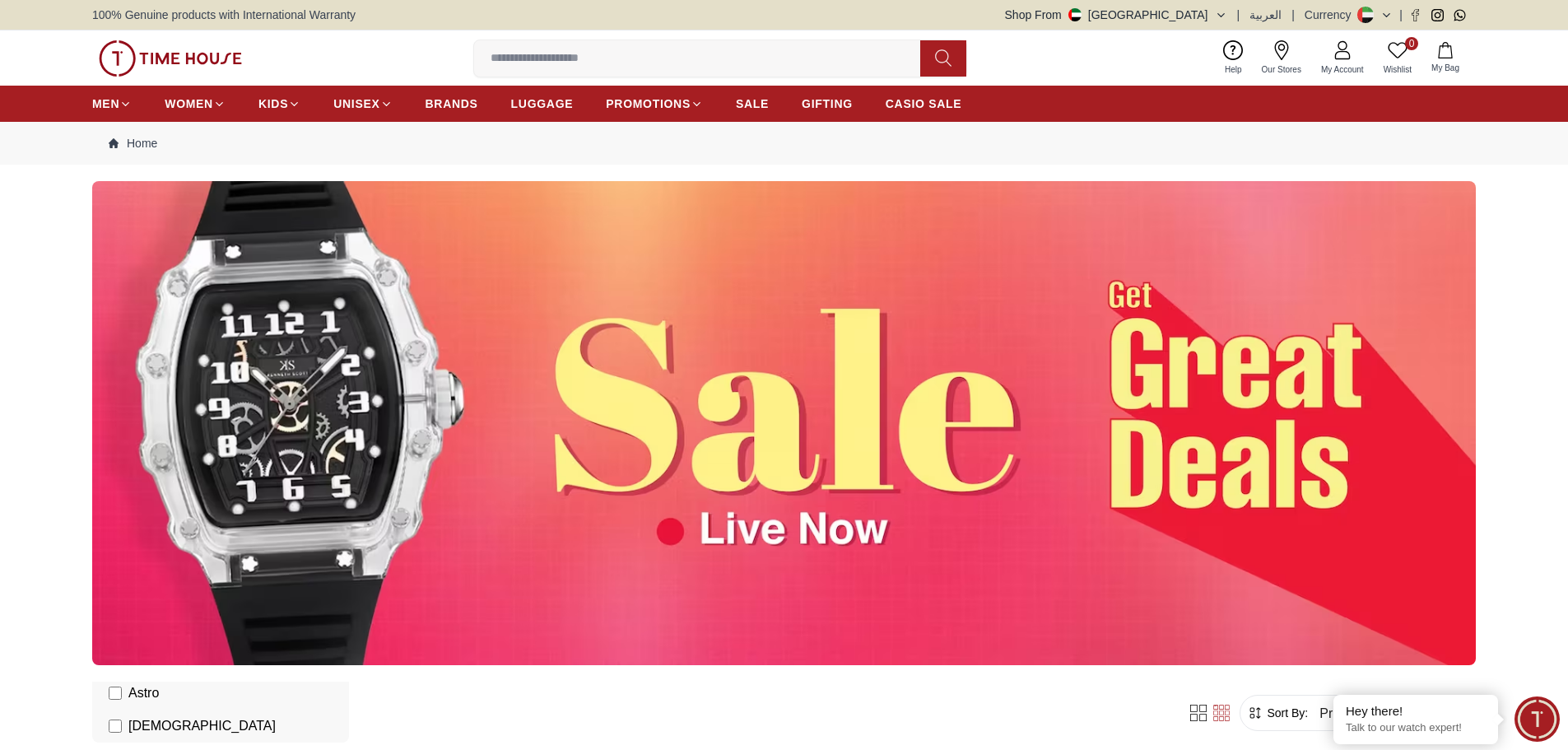
scroll to position [454, 0]
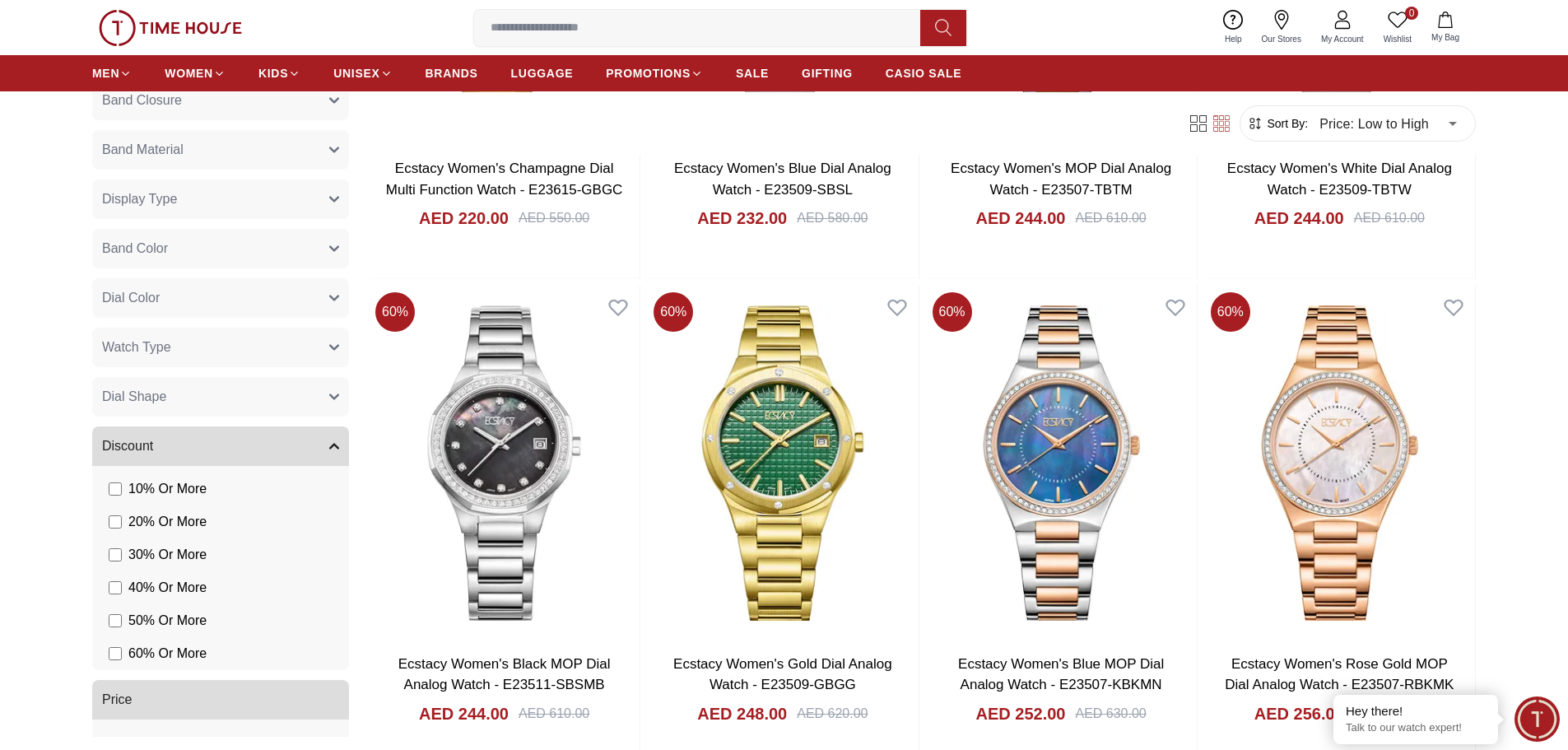
scroll to position [4940, 0]
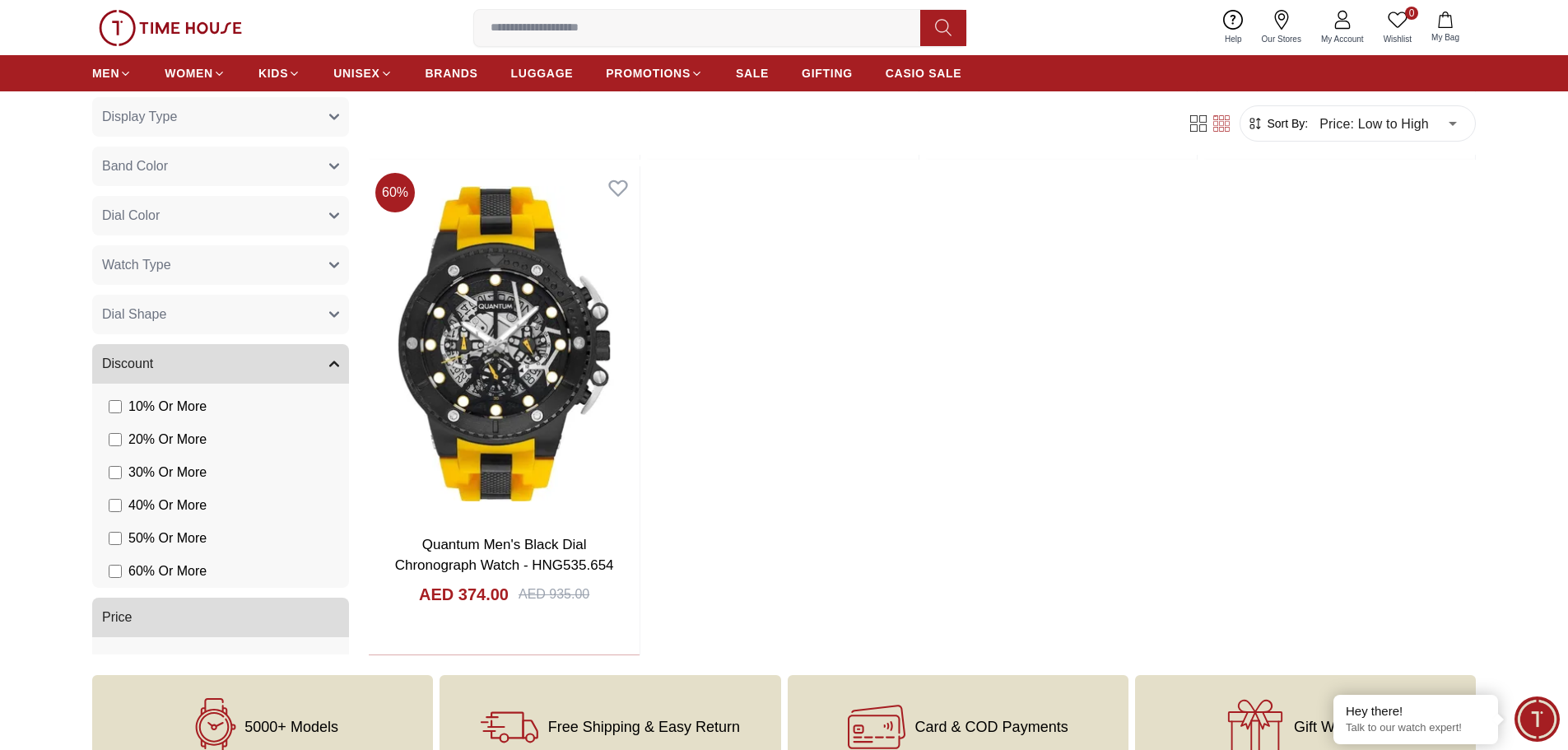
scroll to position [6010, 0]
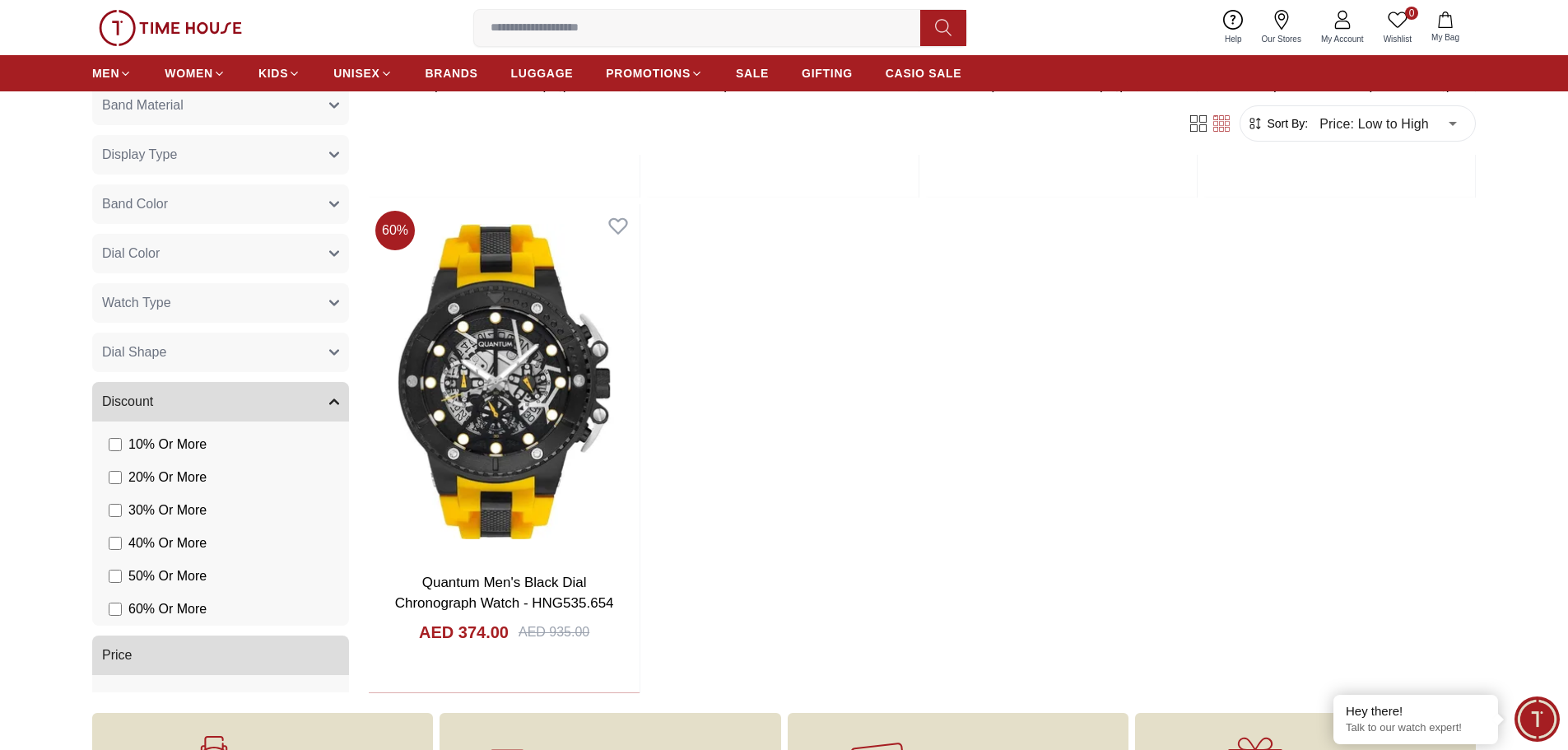
click at [327, 352] on button "Dial Shape" at bounding box center [220, 354] width 257 height 40
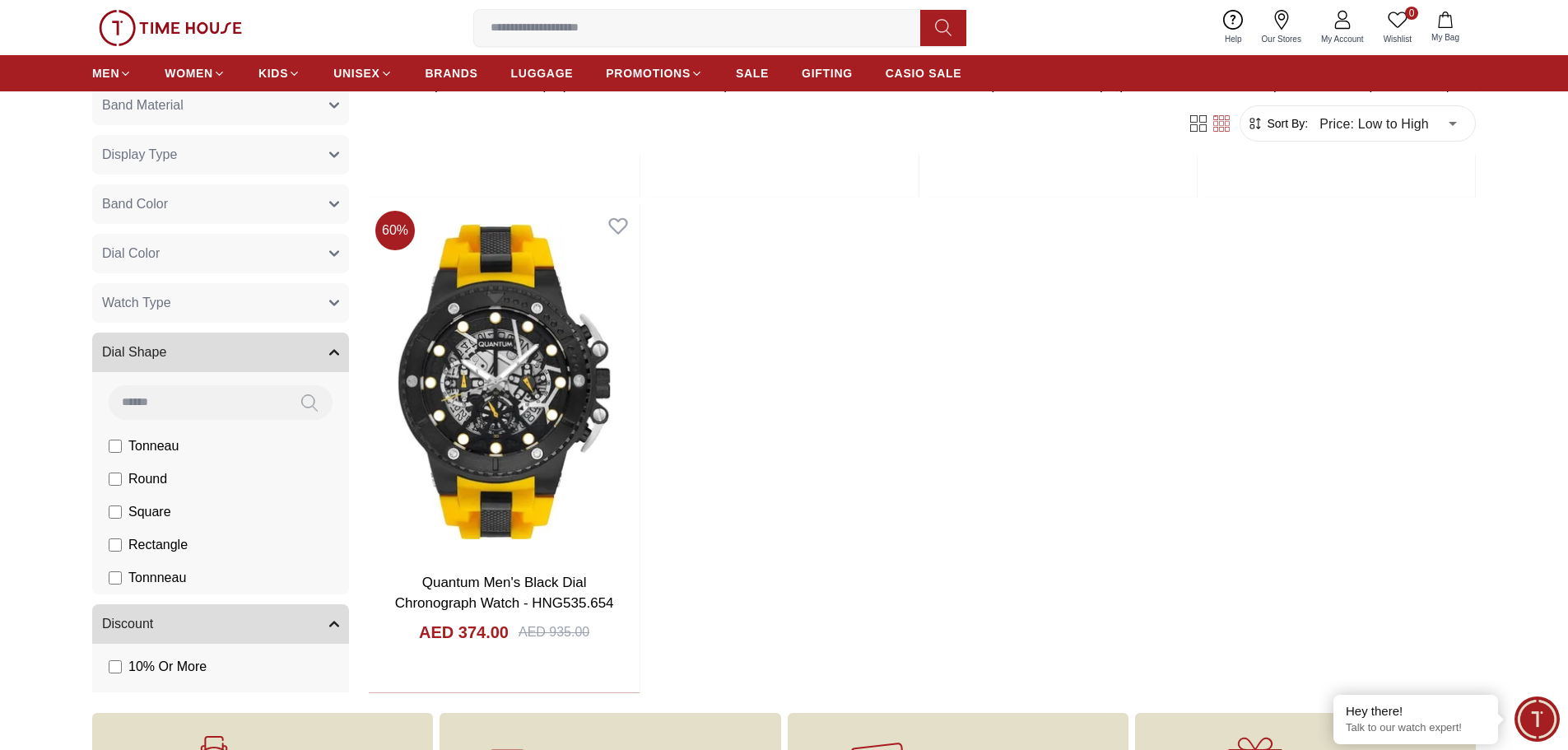
click at [327, 352] on button "Dial Shape" at bounding box center [220, 354] width 257 height 40
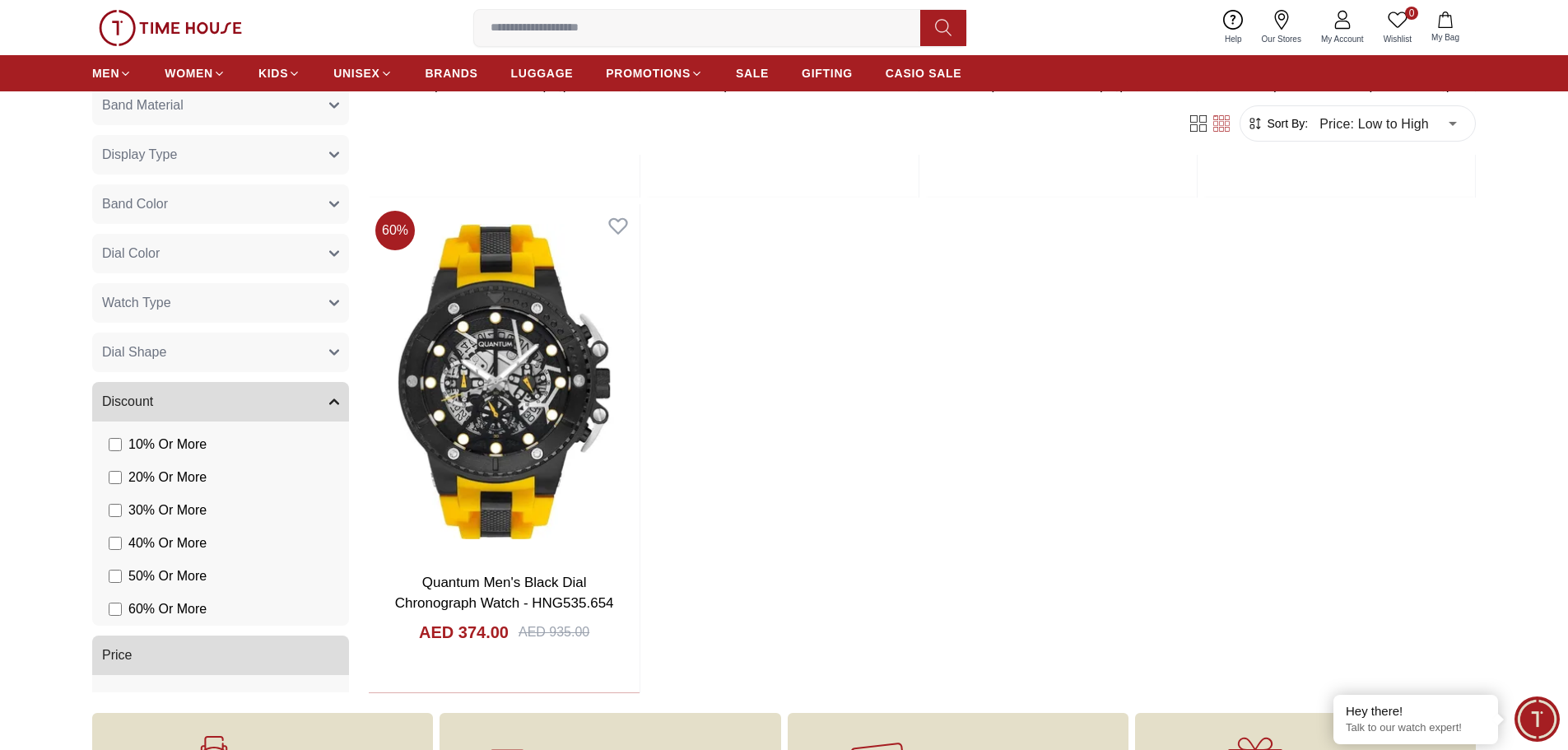
click at [335, 300] on button "Watch Type" at bounding box center [220, 304] width 257 height 40
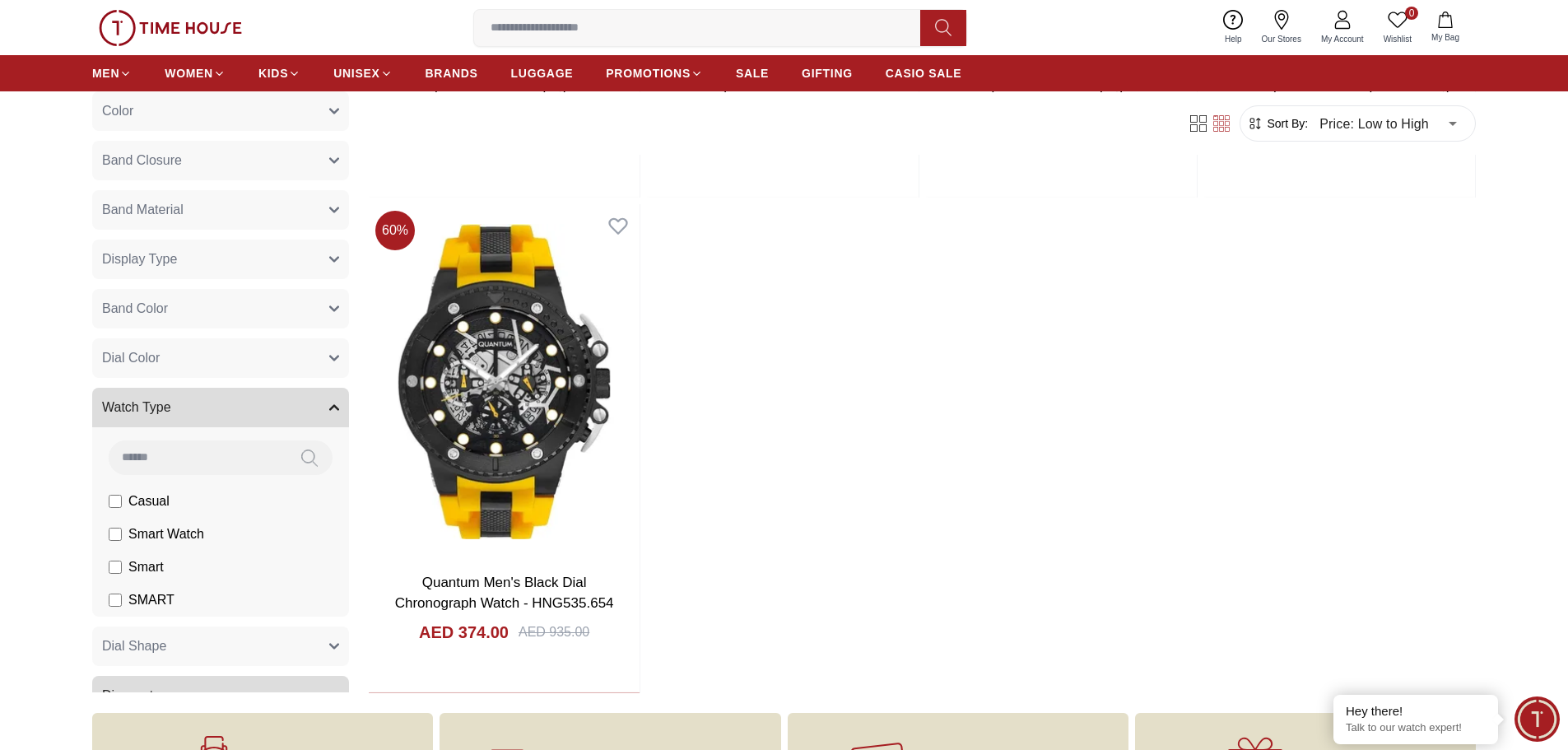
scroll to position [290, 0]
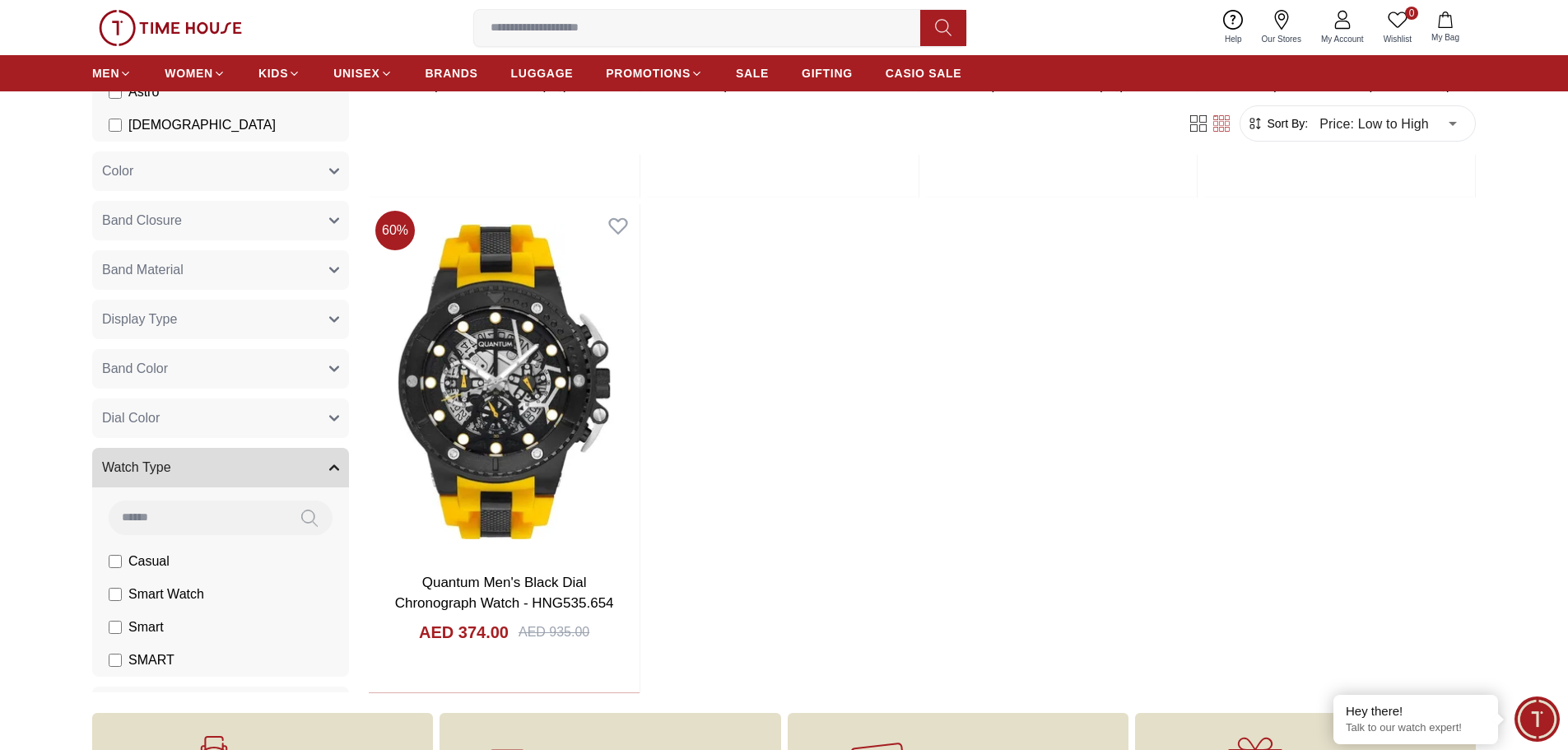
click at [307, 369] on button "Band Color" at bounding box center [220, 370] width 257 height 40
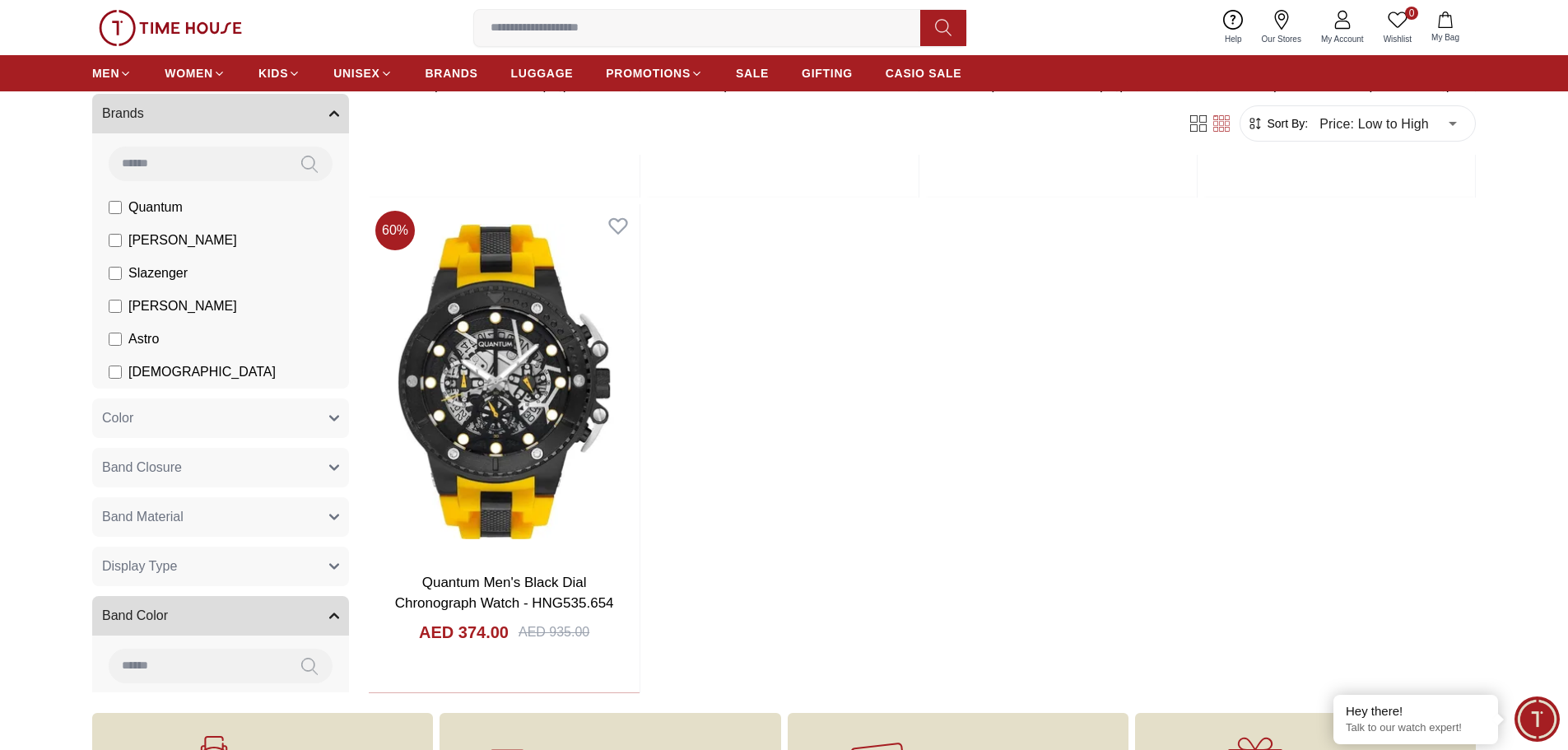
scroll to position [0, 0]
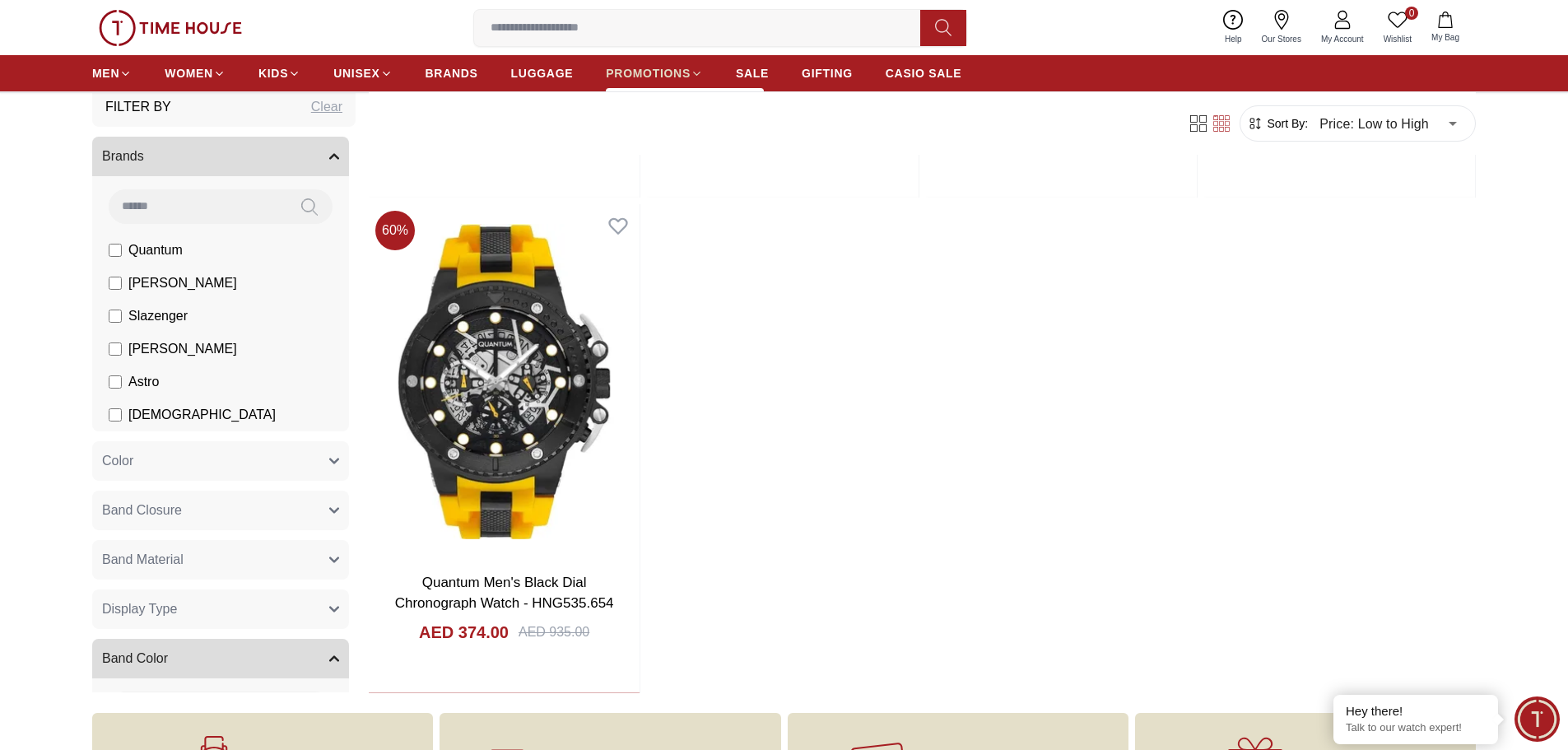
click at [681, 68] on span "PROMOTIONS" at bounding box center [648, 73] width 85 height 16
type input "******"
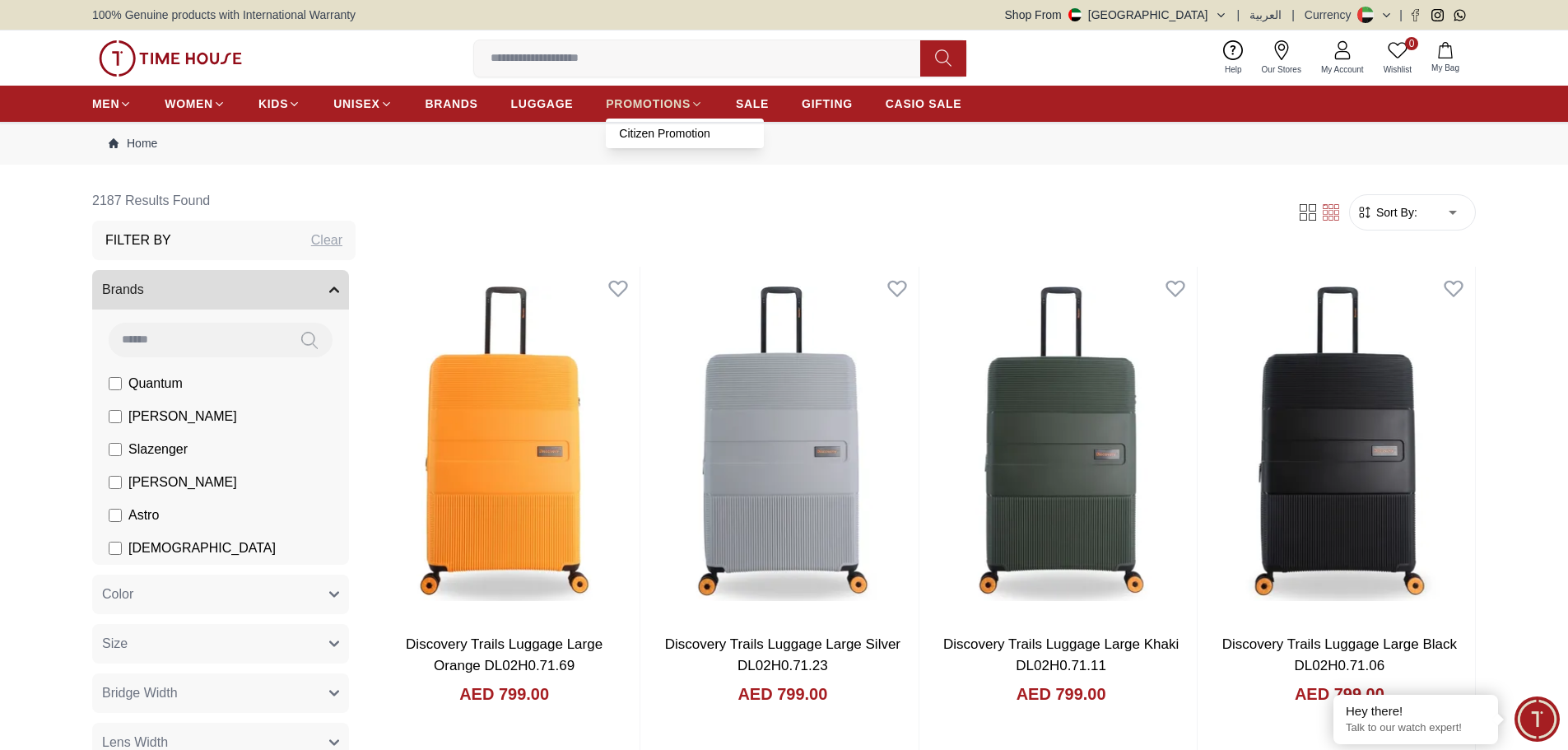
click at [696, 101] on icon at bounding box center [697, 104] width 12 height 12
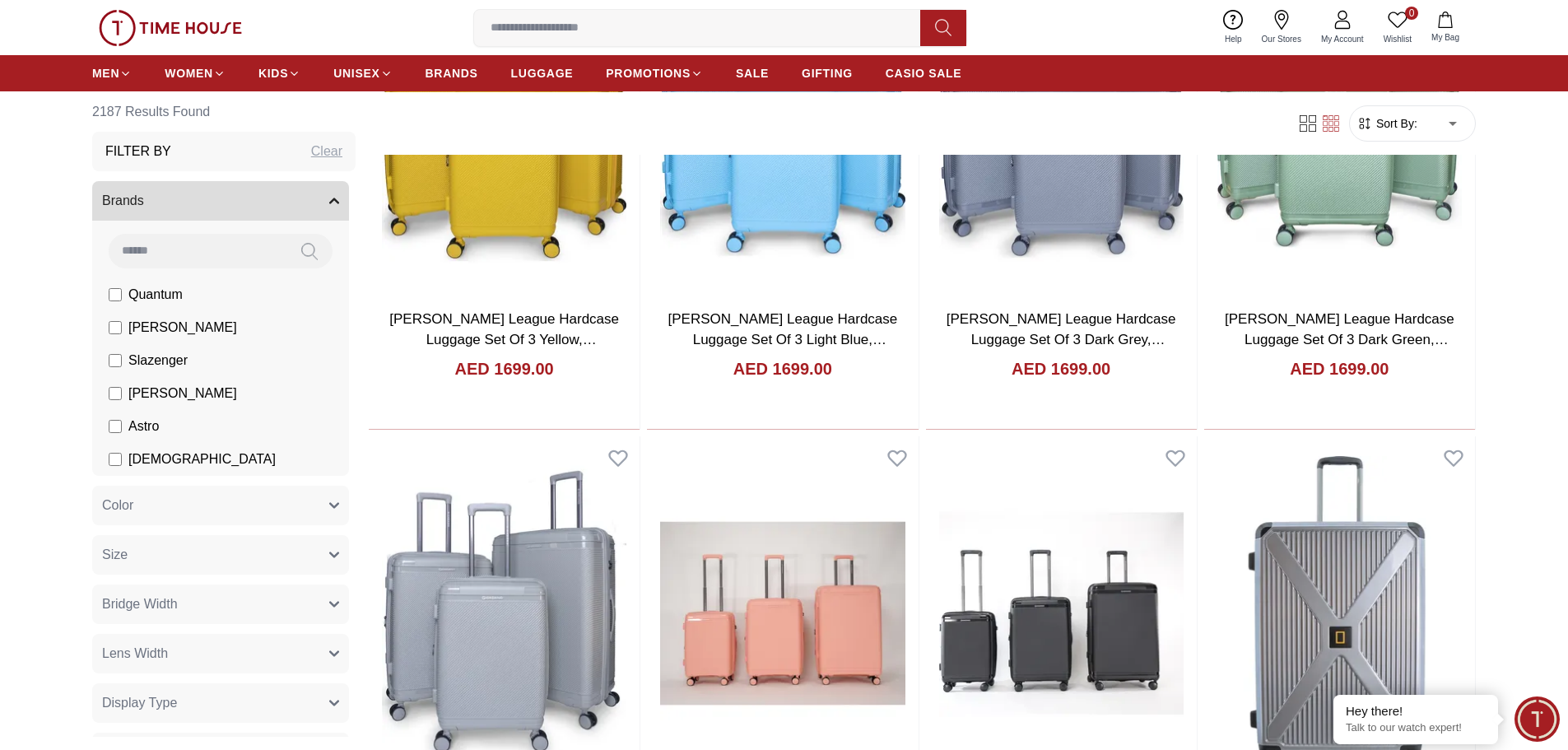
scroll to position [3787, 0]
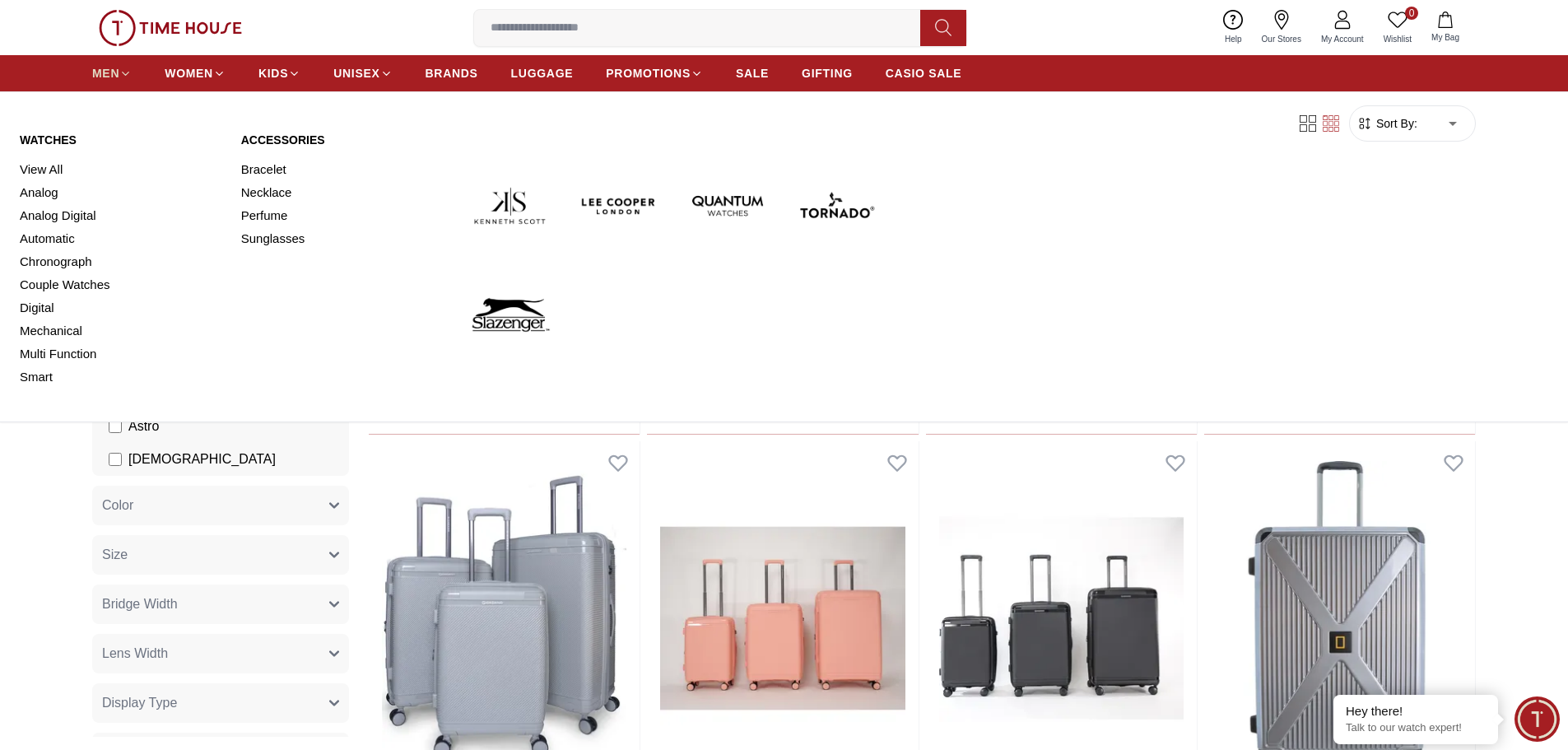
click at [126, 75] on icon at bounding box center [126, 74] width 12 height 12
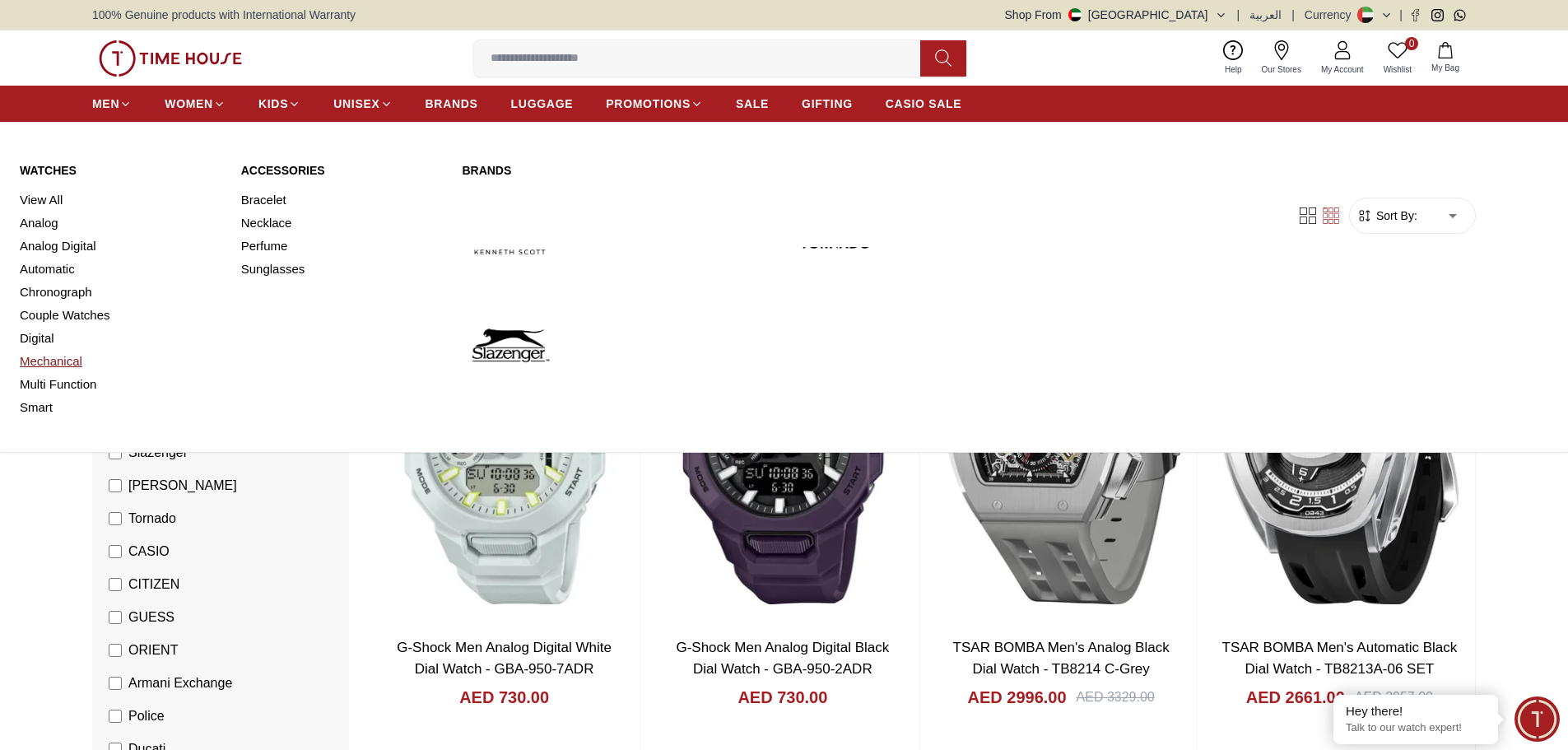
click at [60, 368] on link "Mechanical" at bounding box center [120, 362] width 202 height 23
